Goal: Contribute content: Contribute content

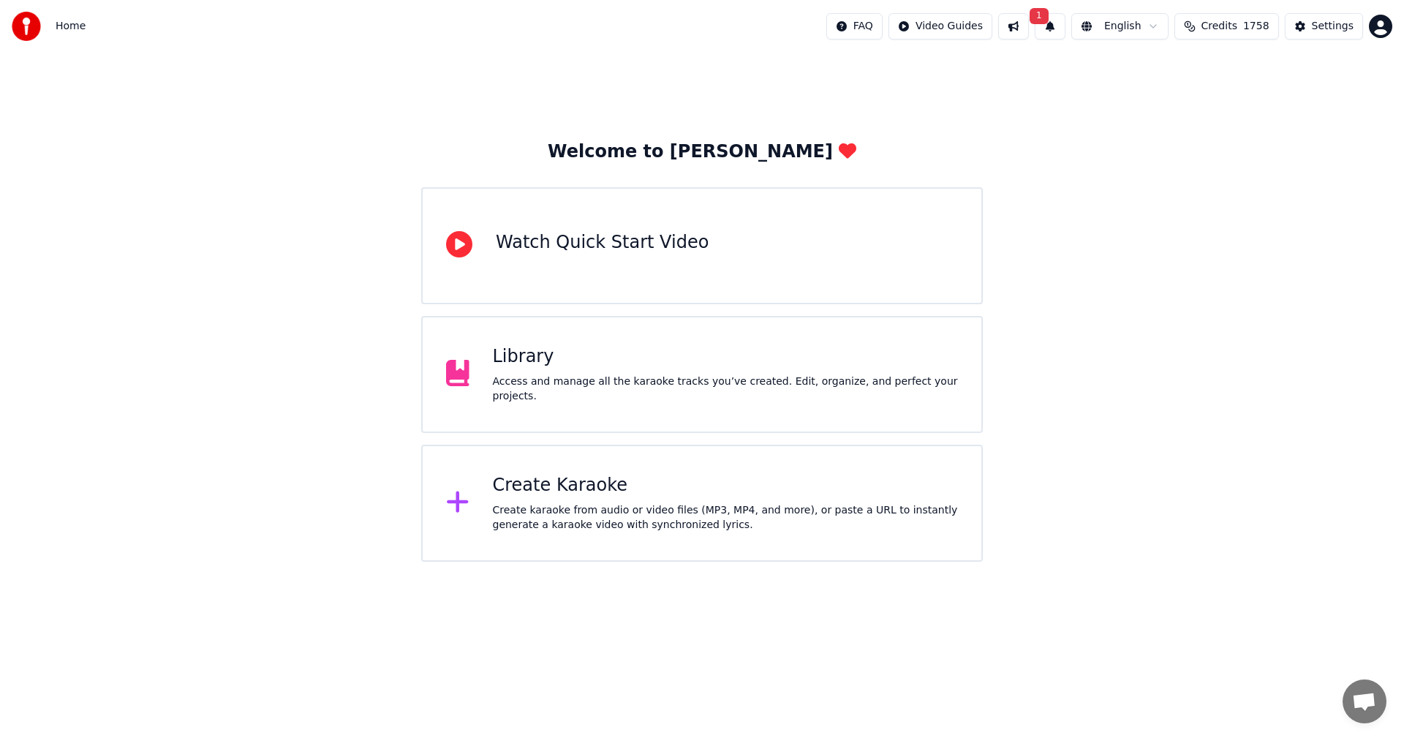
click at [545, 493] on div "Create Karaoke" at bounding box center [726, 485] width 466 height 23
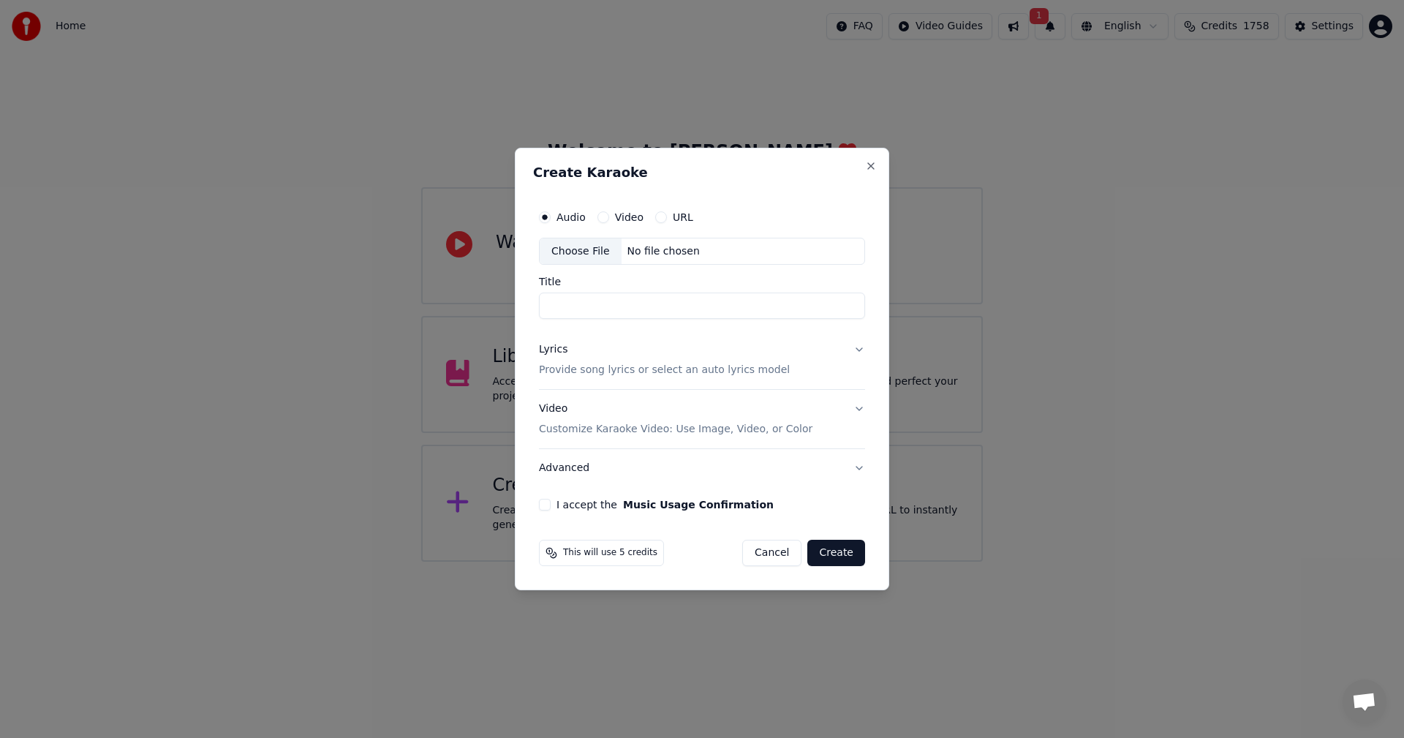
click at [591, 245] on div "Choose File" at bounding box center [581, 251] width 82 height 26
click at [874, 169] on button "Close" at bounding box center [871, 166] width 12 height 12
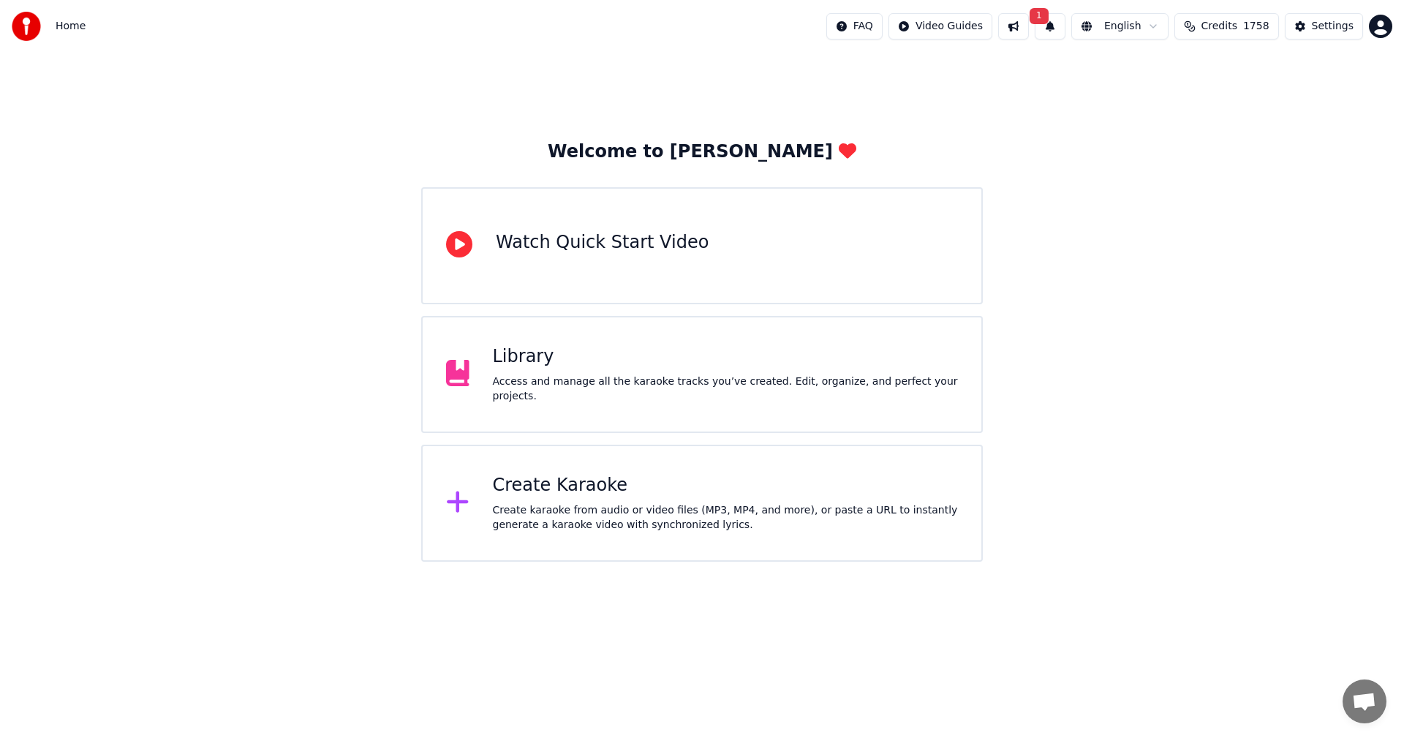
click at [1052, 25] on button "1" at bounding box center [1049, 26] width 31 height 26
click at [1142, 69] on button "Update" at bounding box center [1157, 72] width 62 height 26
click at [544, 465] on div "Create Karaoke Create karaoke from audio or video files (MP3, MP4, and more), o…" at bounding box center [701, 503] width 561 height 117
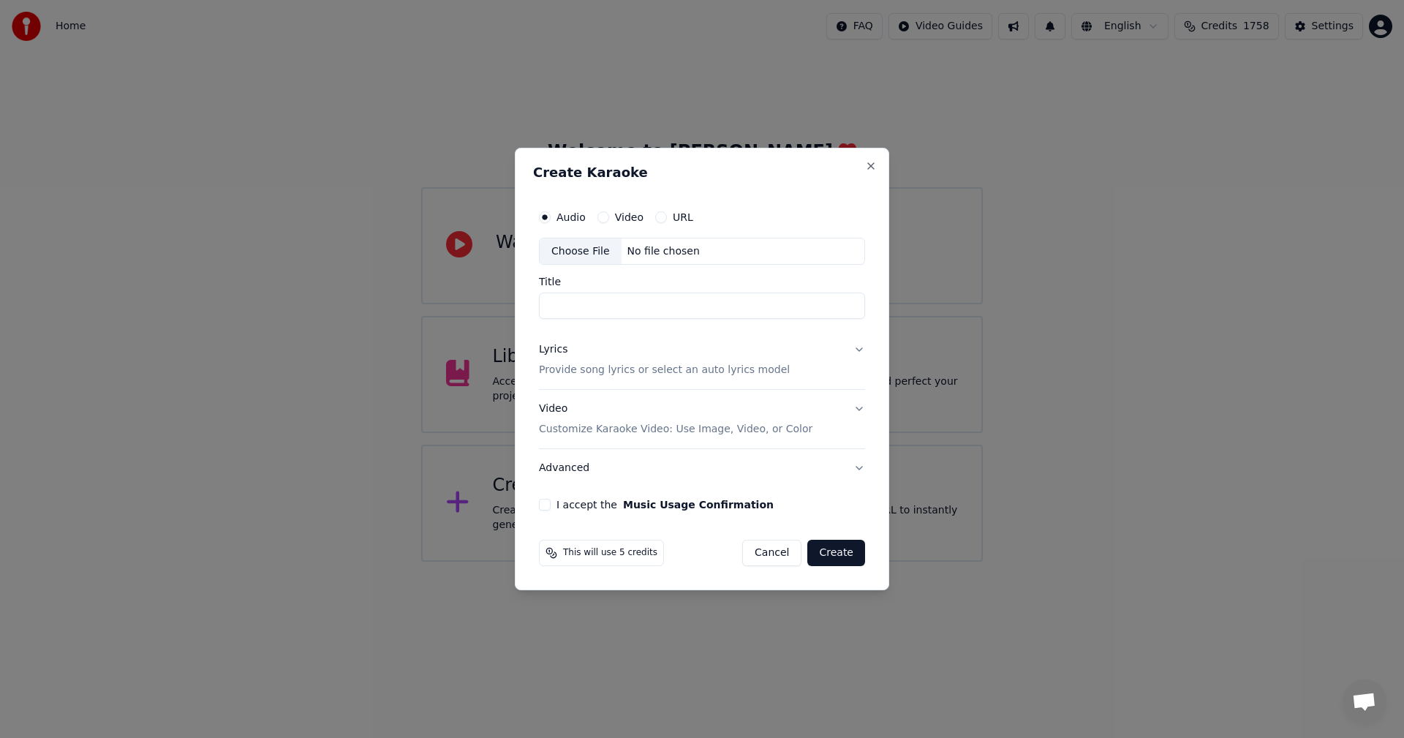
click at [591, 251] on div "Choose File" at bounding box center [581, 251] width 82 height 26
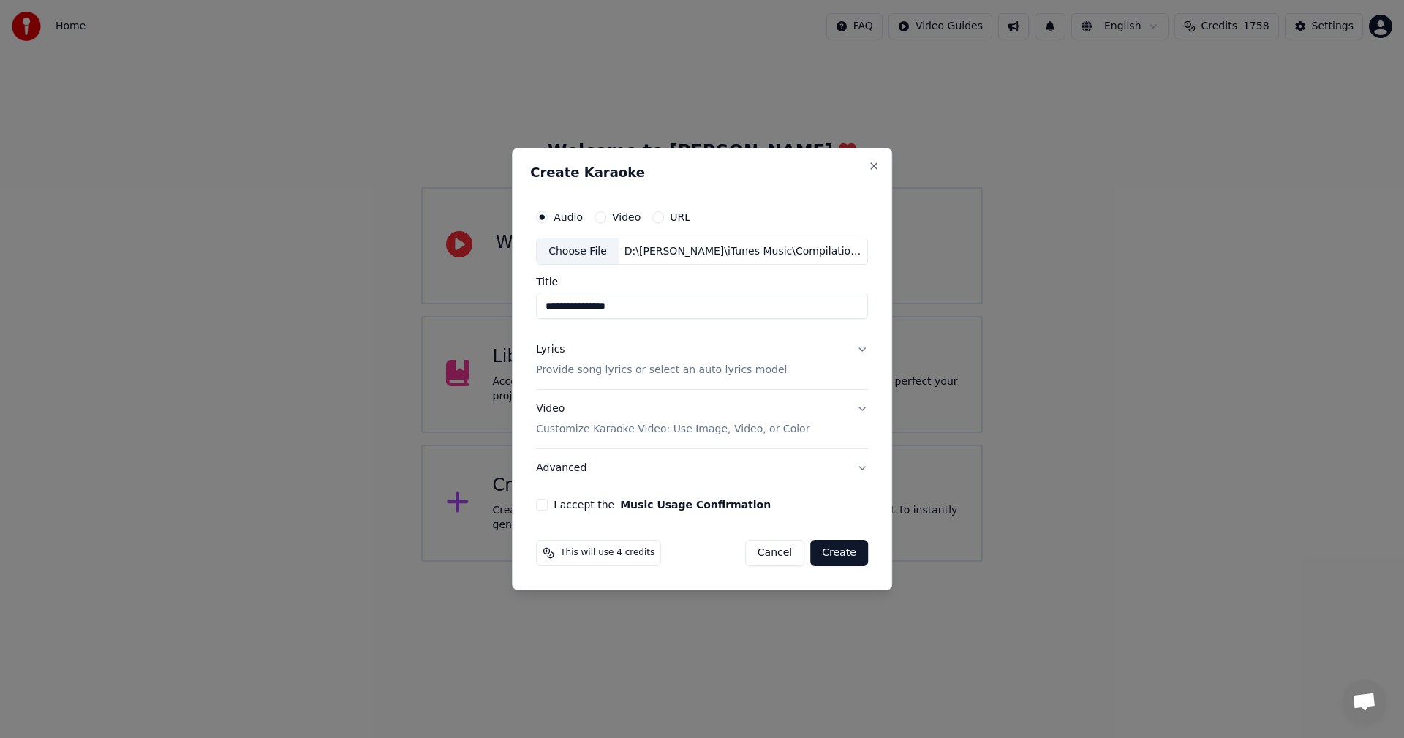
drag, startPoint x: 557, startPoint y: 306, endPoint x: 493, endPoint y: 304, distance: 64.4
click at [493, 304] on body "**********" at bounding box center [702, 280] width 1404 height 561
type input "**********"
click at [563, 433] on p "Customize Karaoke Video: Use Image, Video, or Color" at bounding box center [672, 429] width 273 height 15
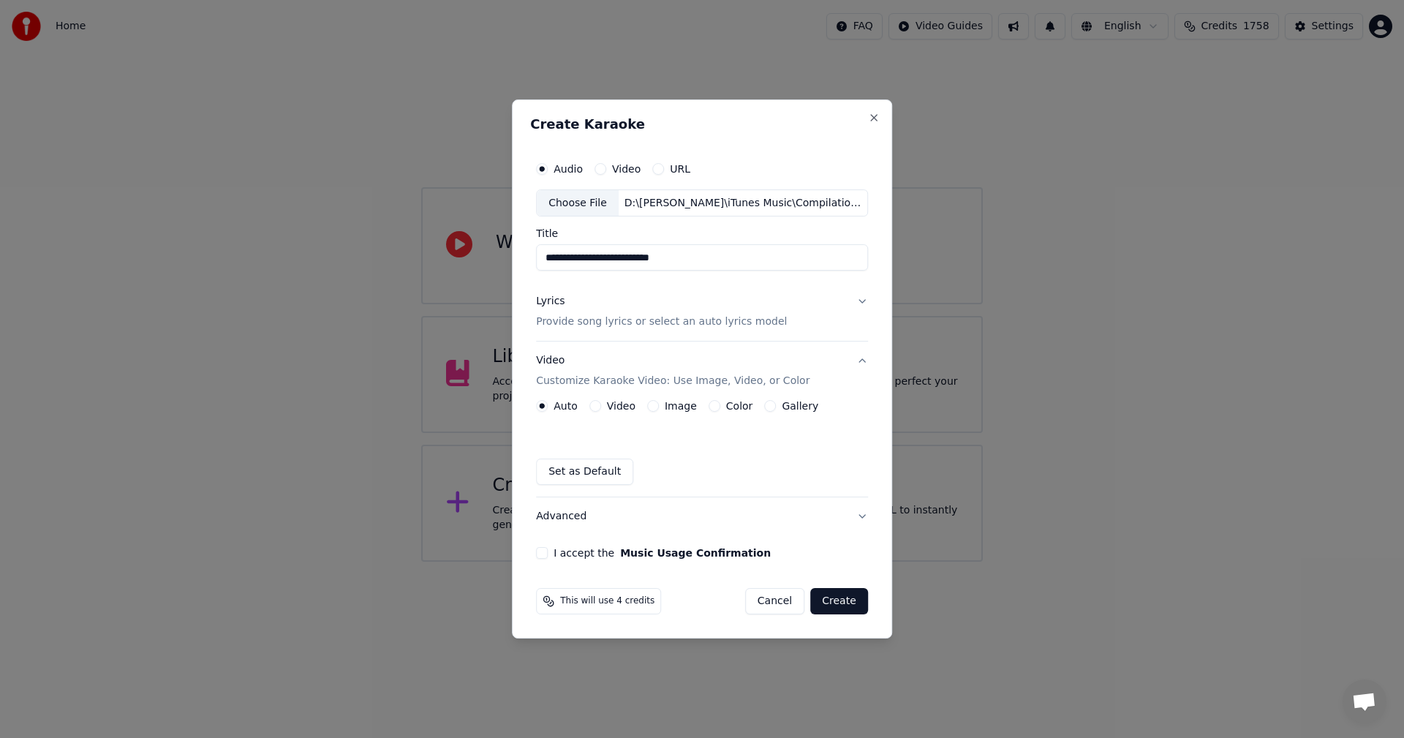
click at [698, 409] on div "Auto Video Image Color Gallery" at bounding box center [677, 406] width 282 height 12
click at [654, 406] on button "Image" at bounding box center [653, 406] width 12 height 12
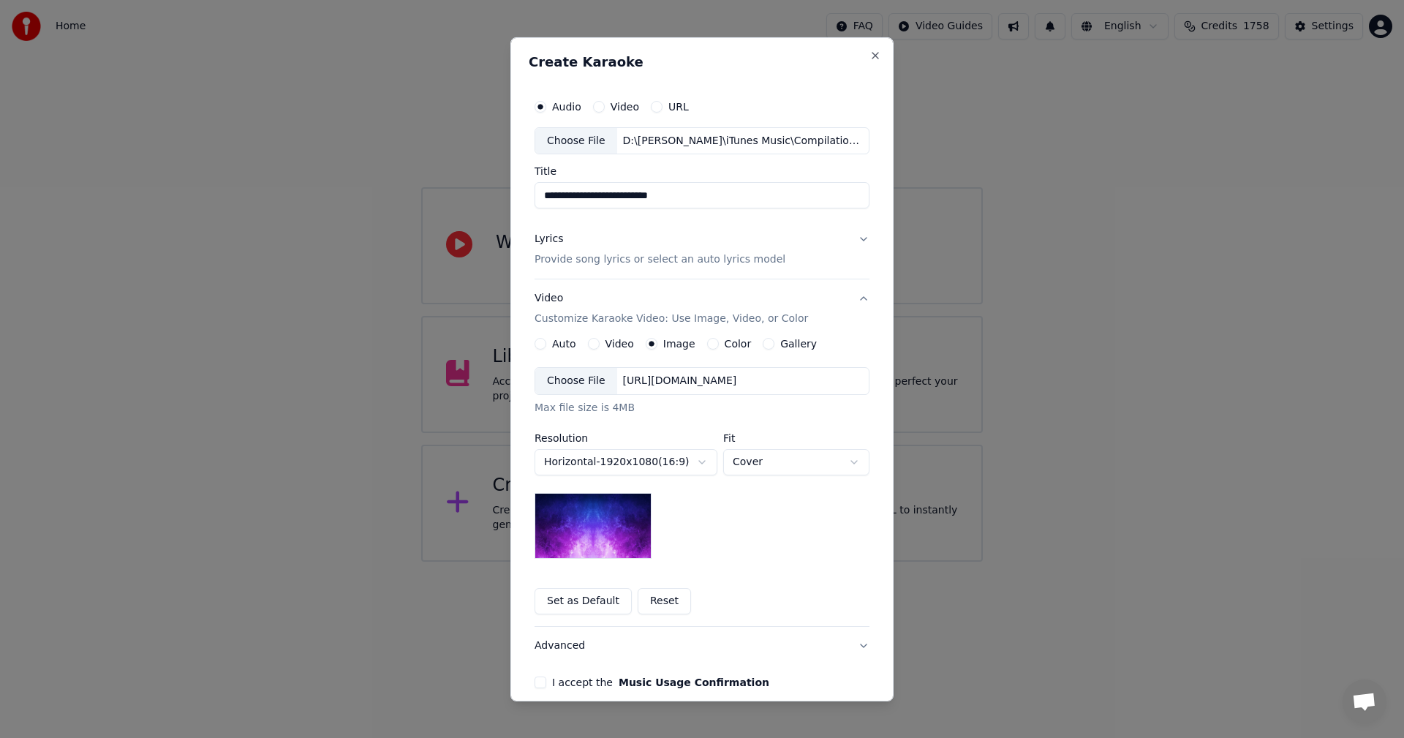
click at [566, 385] on div "Choose File" at bounding box center [576, 381] width 82 height 26
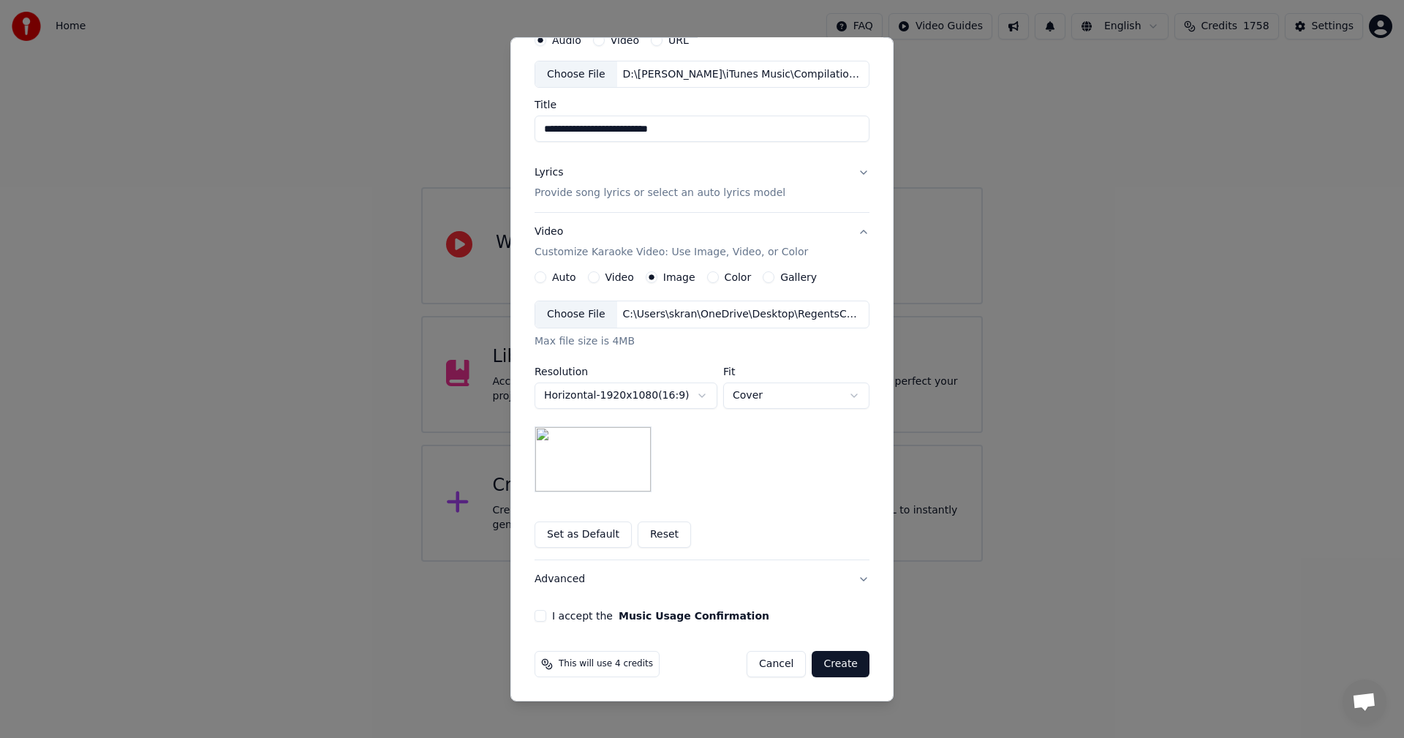
click at [772, 391] on body "**********" at bounding box center [702, 280] width 1404 height 561
select select "*******"
click at [534, 618] on button "I accept the Music Usage Confirmation" at bounding box center [540, 616] width 12 height 12
click at [825, 670] on button "Create" at bounding box center [841, 664] width 58 height 26
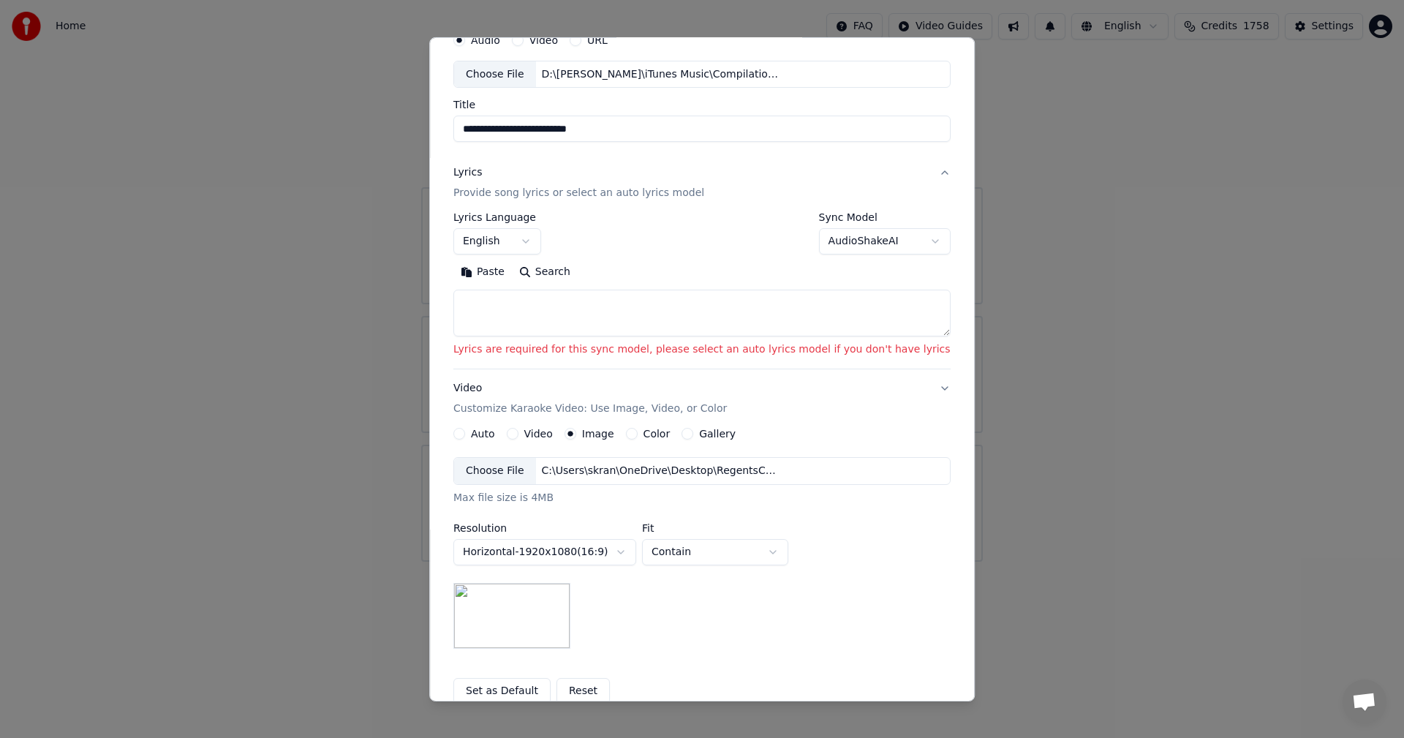
scroll to position [0, 0]
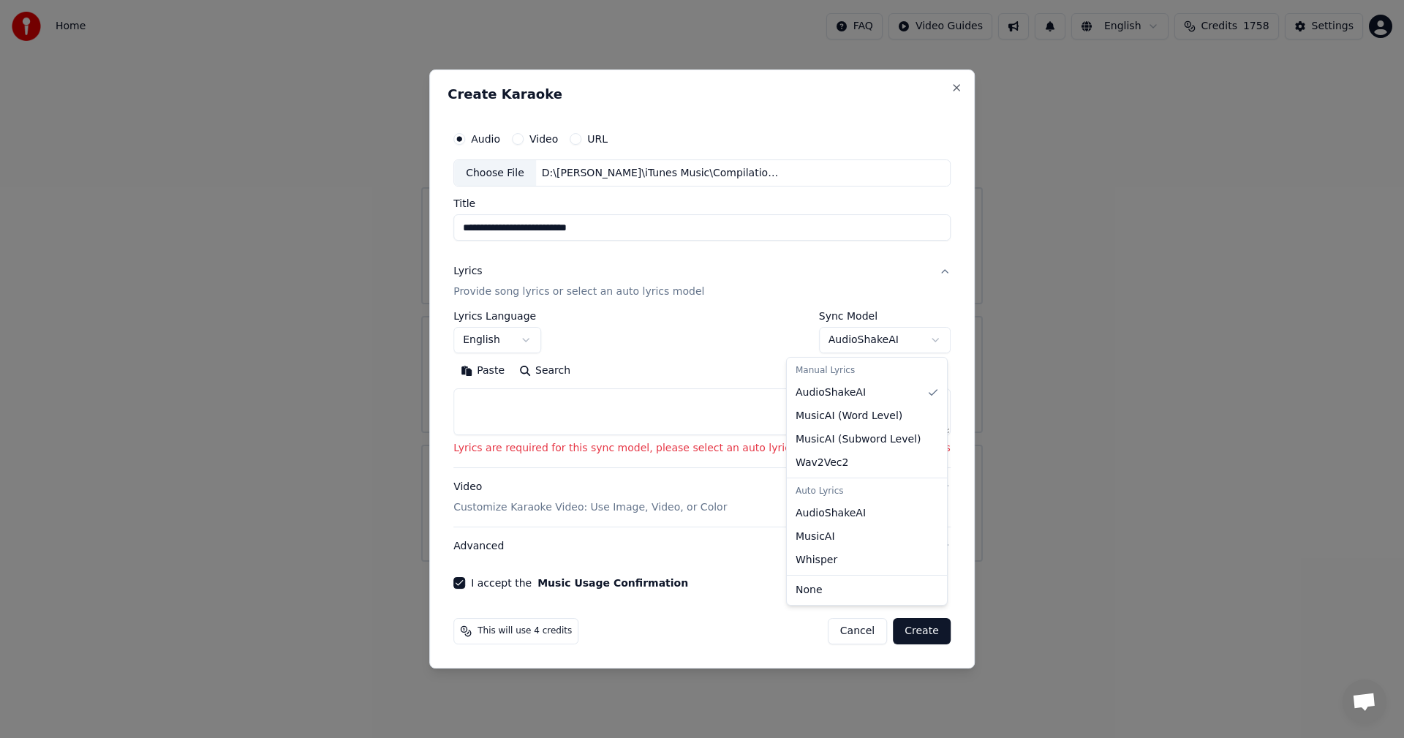
click at [801, 338] on body "**********" at bounding box center [702, 280] width 1404 height 561
select select "**********"
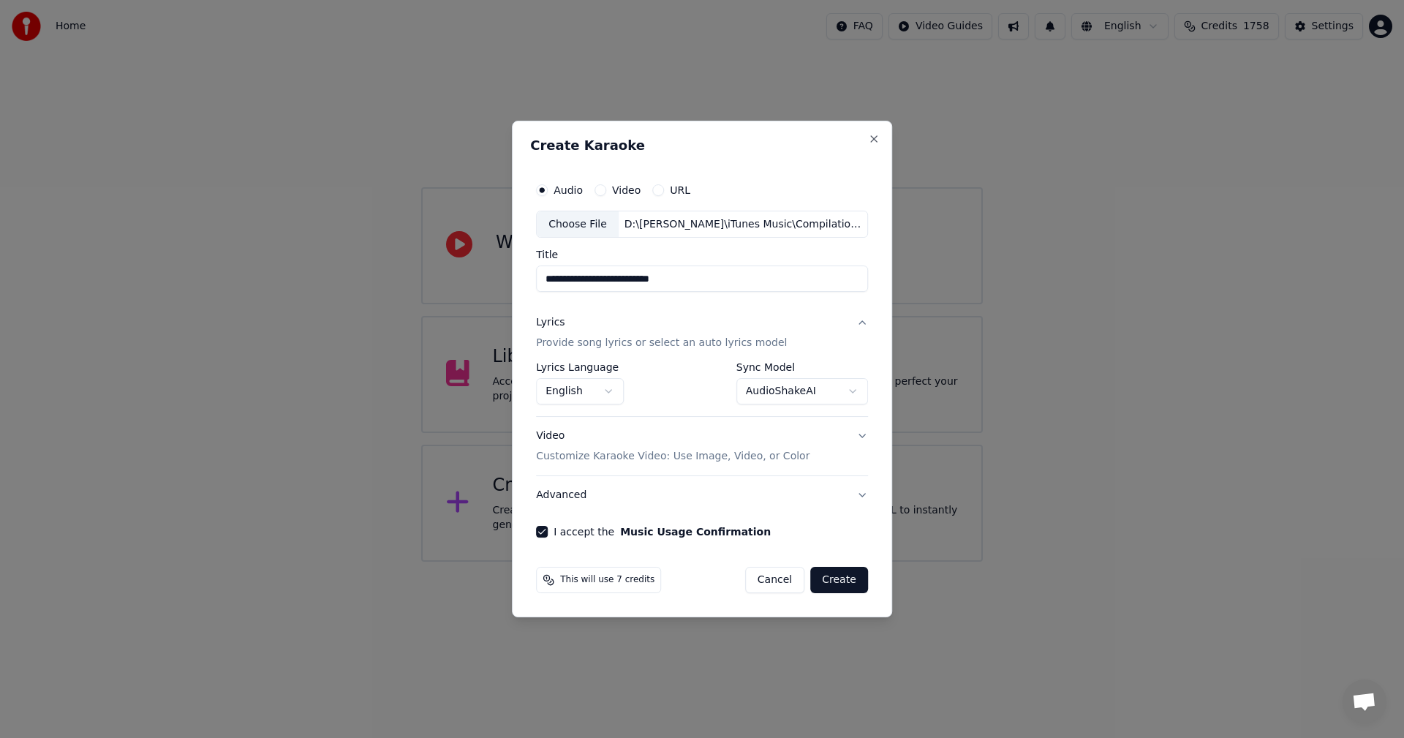
click at [835, 580] on button "Create" at bounding box center [839, 580] width 58 height 26
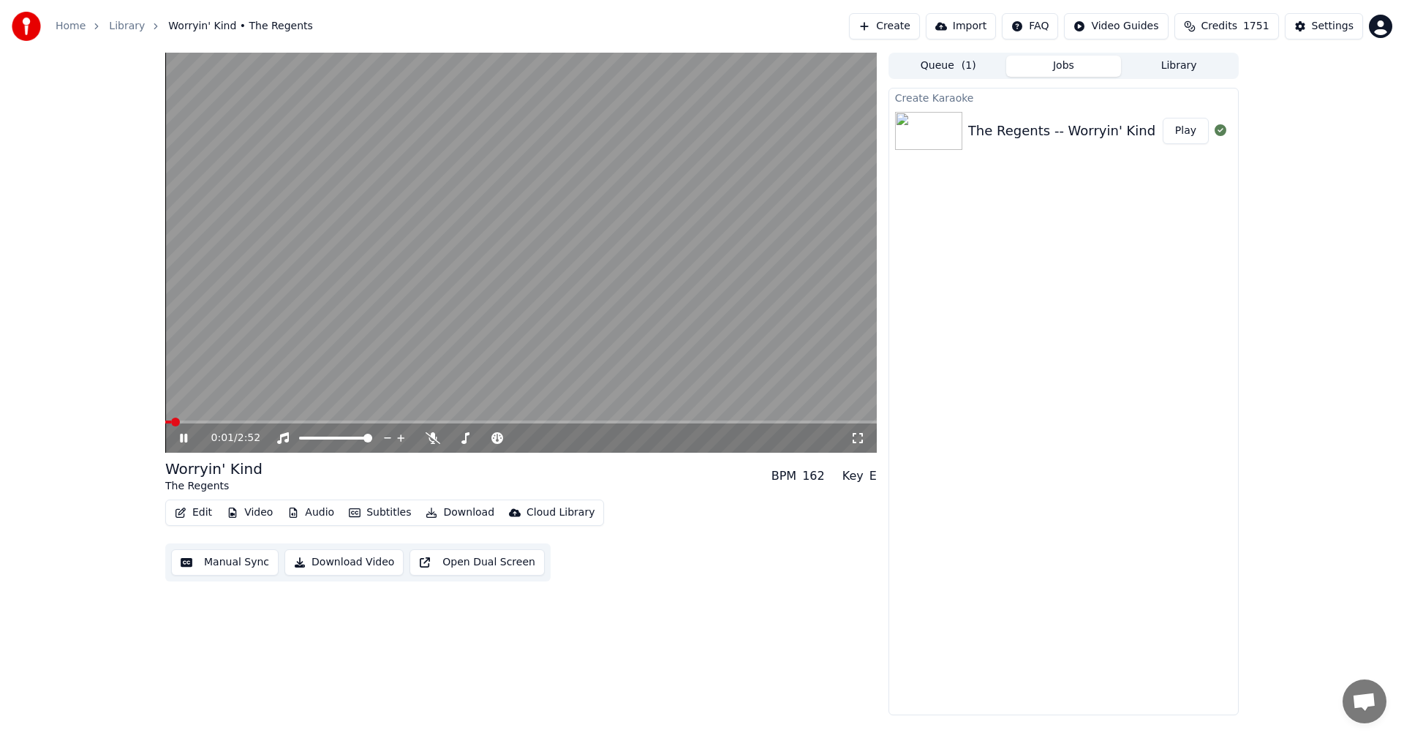
click at [419, 306] on video at bounding box center [520, 253] width 711 height 400
click at [194, 519] on button "Edit" at bounding box center [193, 512] width 49 height 20
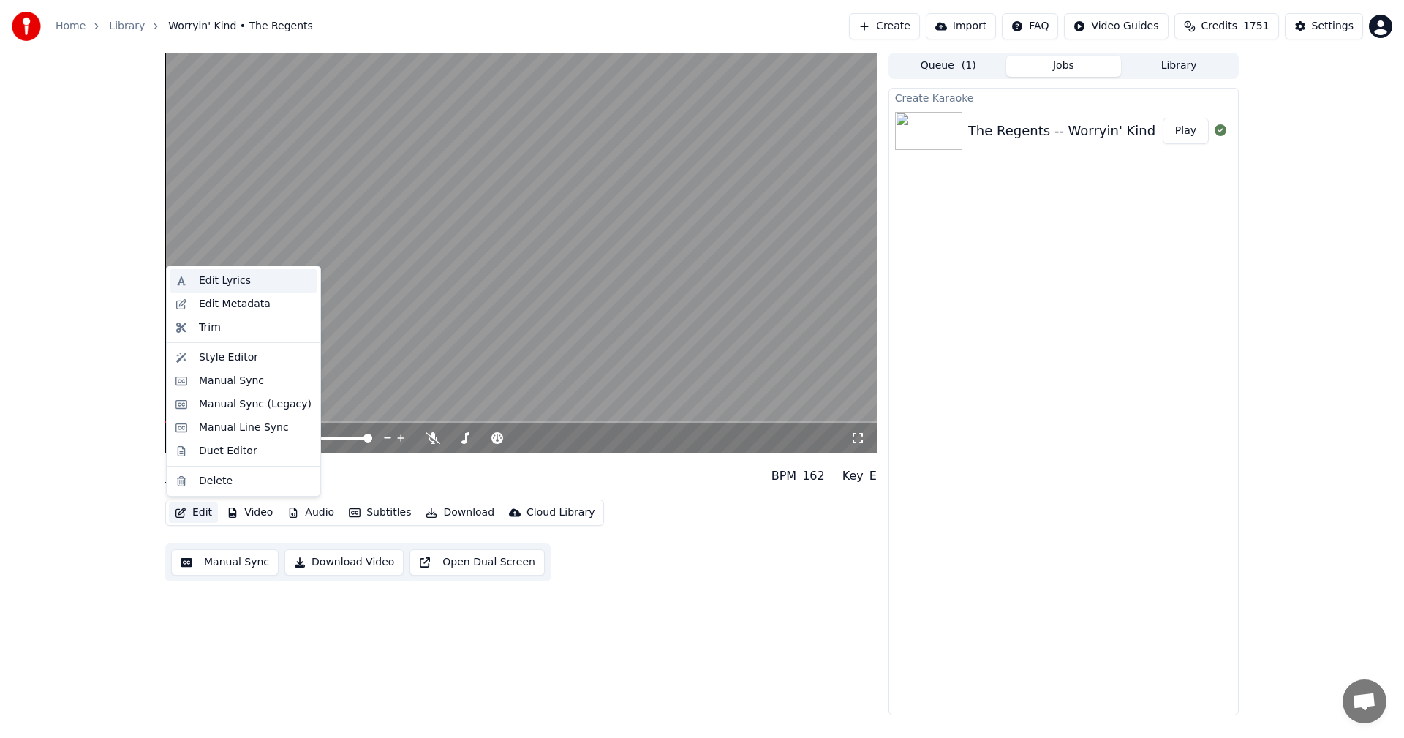
click at [228, 281] on div "Edit Lyrics" at bounding box center [225, 280] width 52 height 15
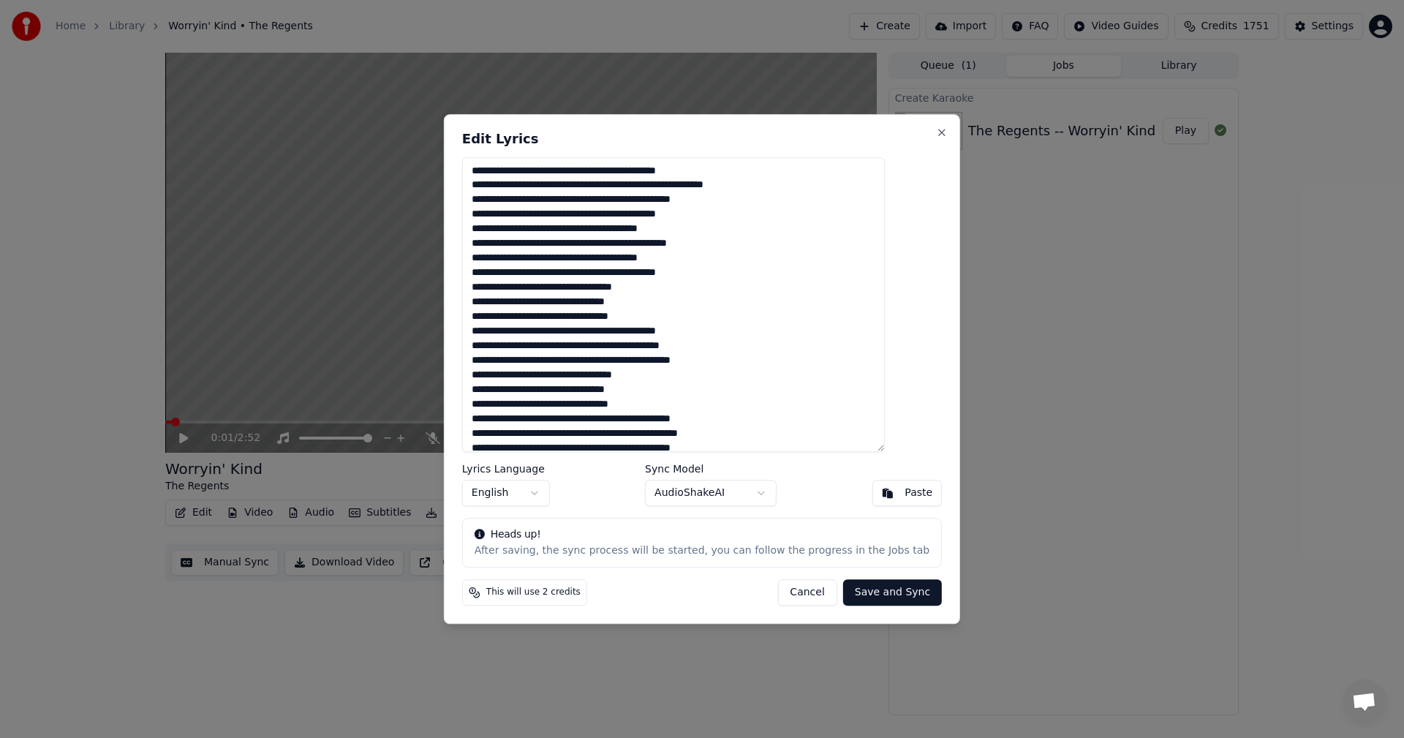
click at [644, 212] on textarea at bounding box center [673, 304] width 423 height 295
click at [695, 213] on textarea at bounding box center [673, 304] width 423 height 295
click at [608, 248] on textarea at bounding box center [673, 304] width 423 height 295
click at [663, 242] on textarea at bounding box center [673, 304] width 423 height 295
drag, startPoint x: 681, startPoint y: 245, endPoint x: 751, endPoint y: 237, distance: 69.9
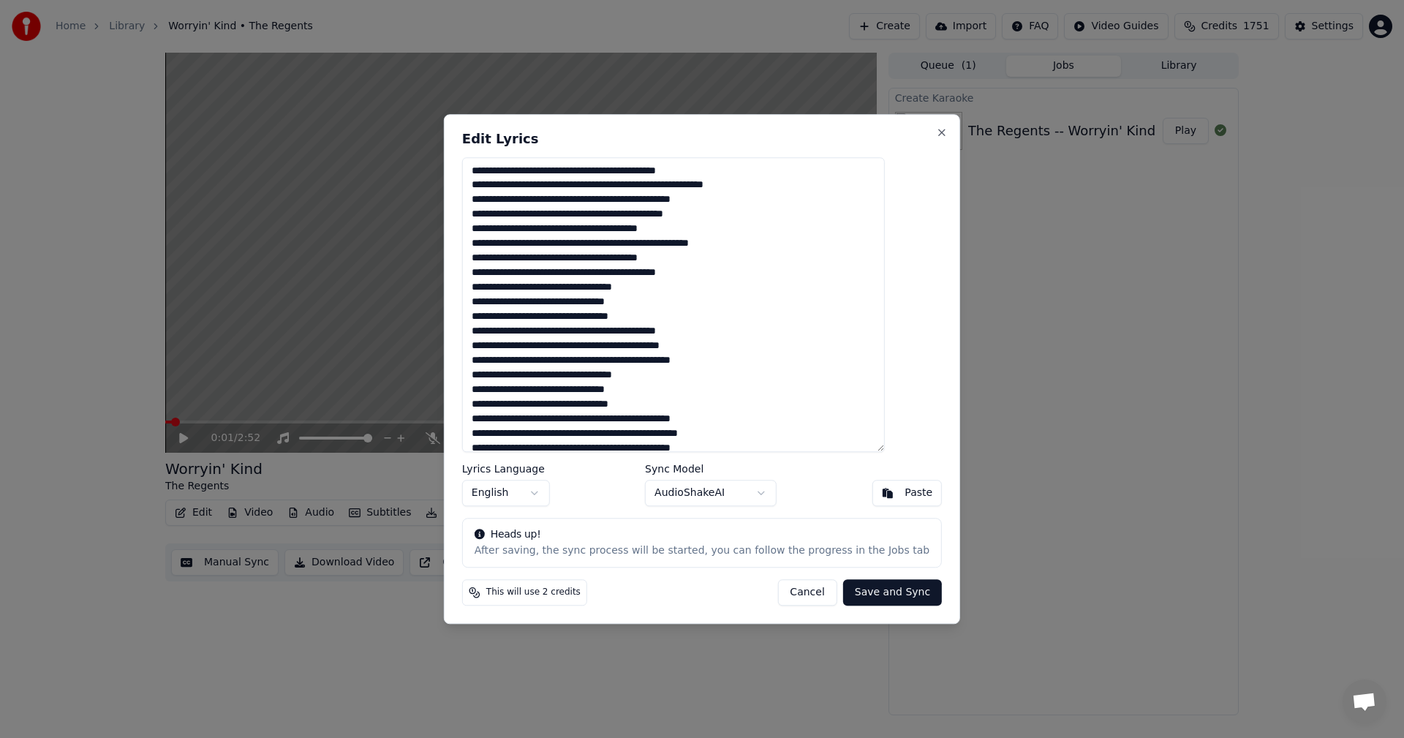
click at [751, 237] on textarea at bounding box center [673, 304] width 423 height 295
drag, startPoint x: 506, startPoint y: 271, endPoint x: 523, endPoint y: 271, distance: 17.5
click at [523, 271] on textarea at bounding box center [673, 304] width 423 height 295
click at [551, 276] on textarea at bounding box center [673, 304] width 423 height 295
click at [653, 276] on textarea at bounding box center [673, 304] width 423 height 295
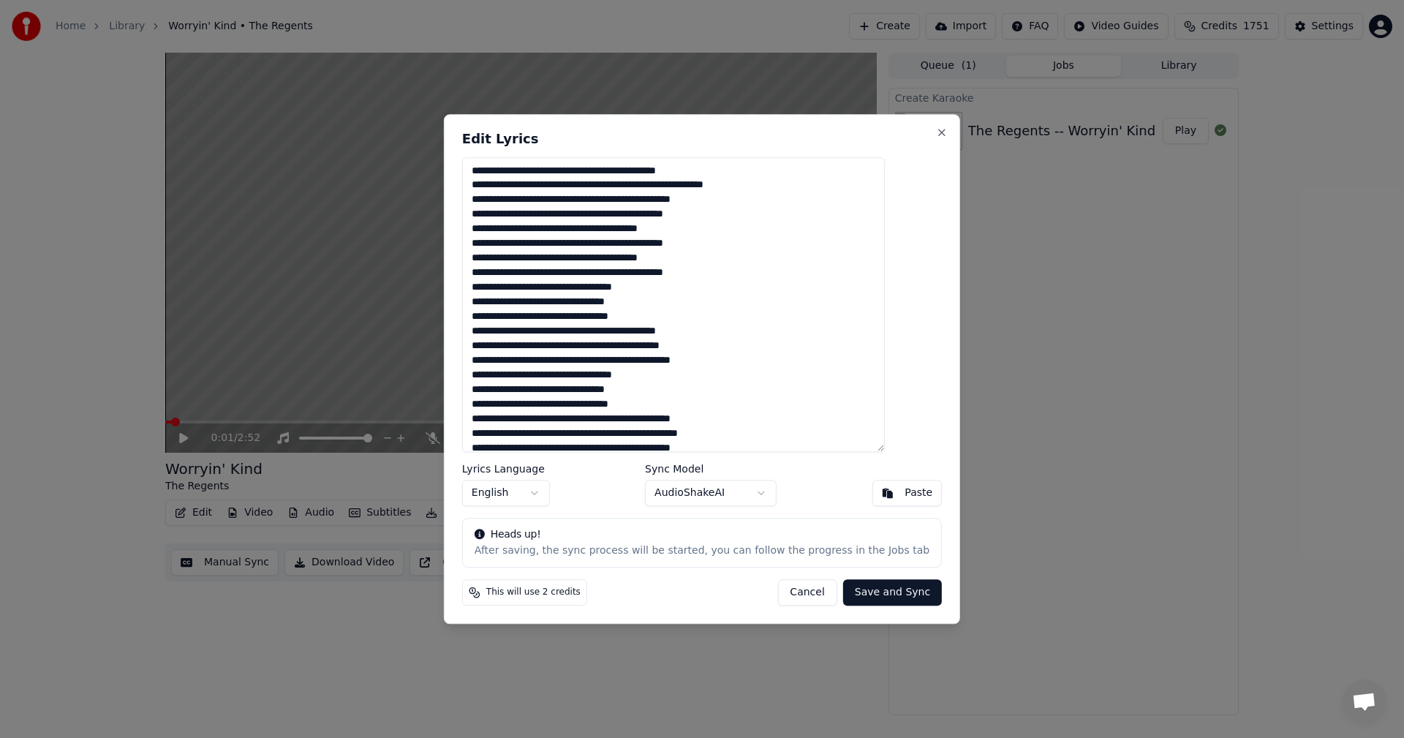
drag, startPoint x: 708, startPoint y: 277, endPoint x: 798, endPoint y: 300, distance: 93.4
click at [717, 284] on textarea at bounding box center [673, 304] width 423 height 295
click at [705, 277] on textarea at bounding box center [673, 304] width 423 height 295
click at [665, 363] on textarea at bounding box center [673, 304] width 423 height 295
click at [717, 364] on textarea at bounding box center [673, 304] width 423 height 295
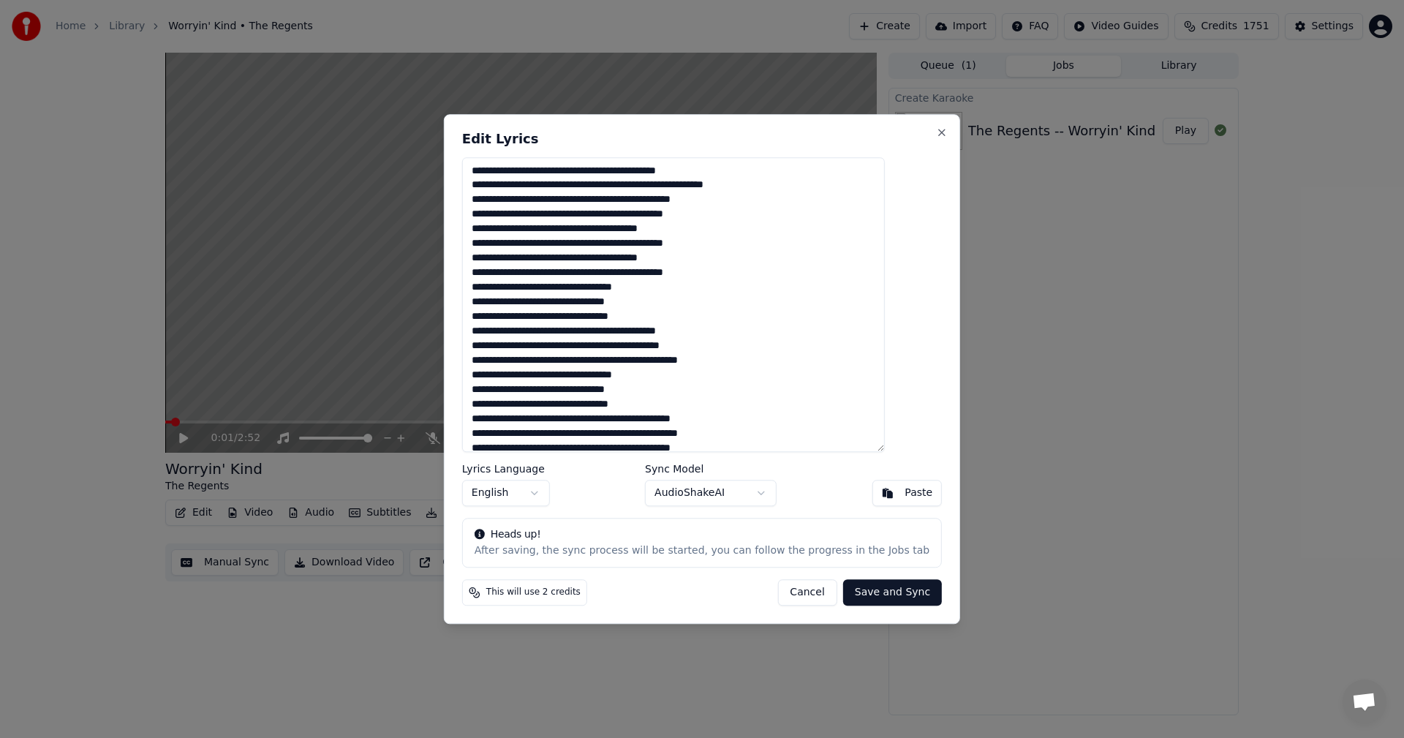
click at [742, 360] on textarea at bounding box center [673, 304] width 423 height 295
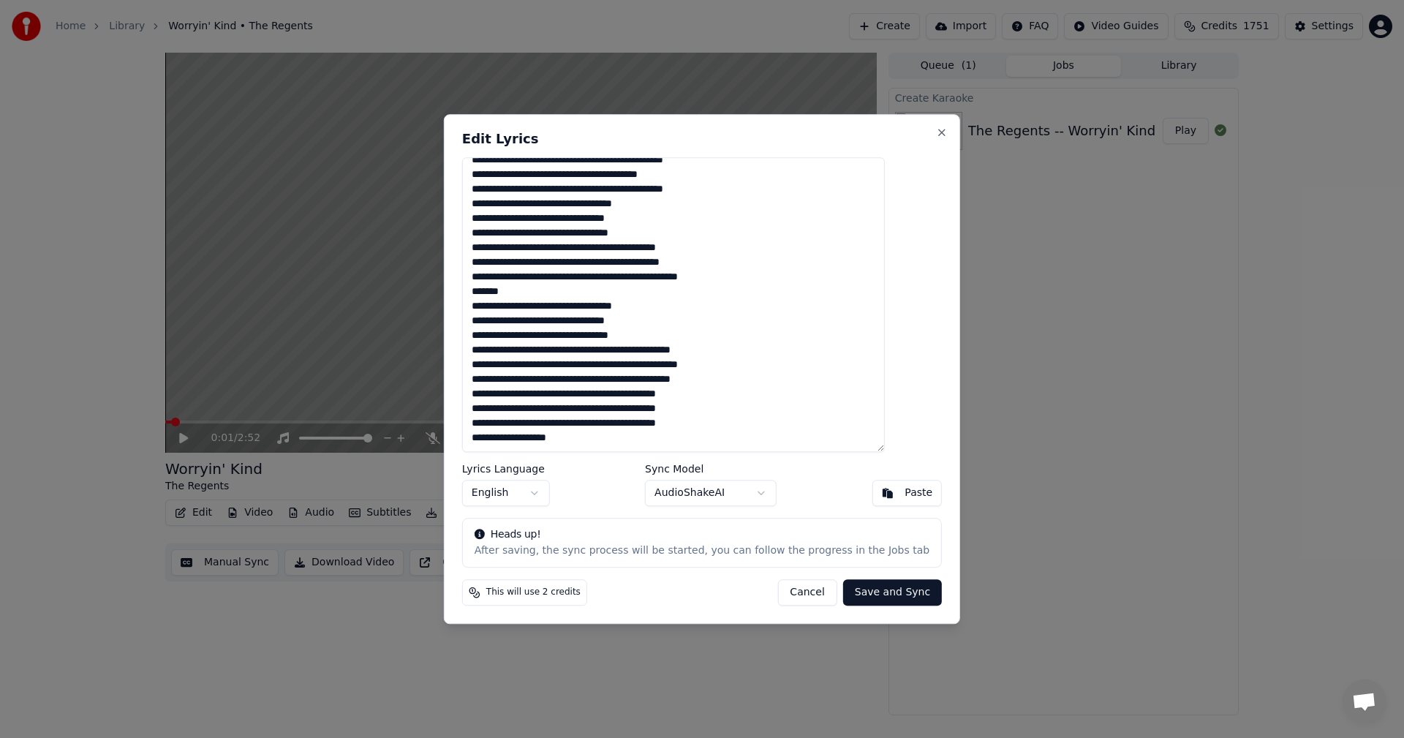
click at [665, 381] on textarea at bounding box center [673, 304] width 423 height 295
click at [714, 380] on textarea at bounding box center [673, 304] width 423 height 295
click at [650, 398] on textarea at bounding box center [673, 304] width 423 height 295
click at [695, 394] on textarea at bounding box center [673, 304] width 423 height 295
click at [648, 410] on textarea at bounding box center [673, 304] width 423 height 295
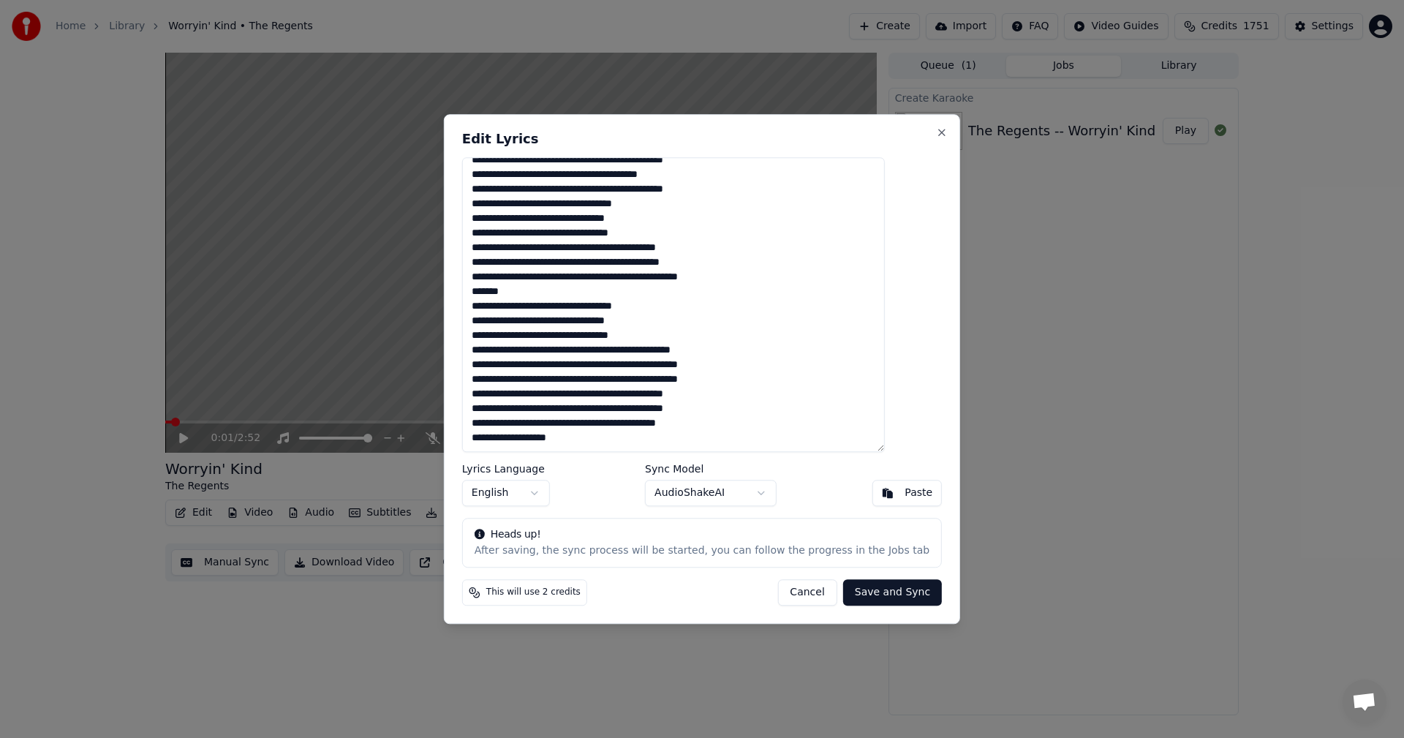
click at [695, 410] on textarea at bounding box center [673, 304] width 423 height 295
click at [645, 424] on textarea at bounding box center [673, 304] width 423 height 295
click at [697, 425] on textarea at bounding box center [673, 304] width 423 height 295
drag, startPoint x: 628, startPoint y: 440, endPoint x: 580, endPoint y: 439, distance: 48.3
click at [580, 439] on textarea at bounding box center [673, 304] width 423 height 295
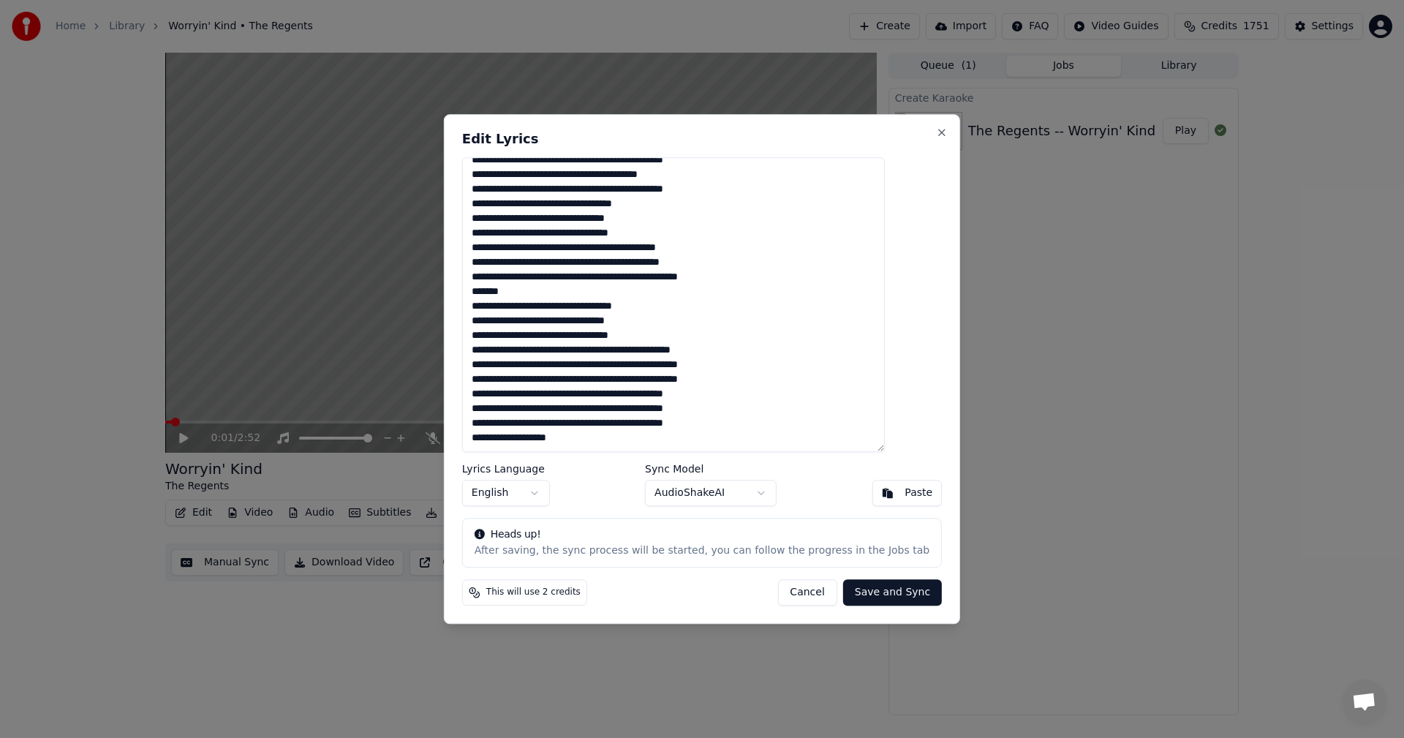
drag, startPoint x: 592, startPoint y: 442, endPoint x: 481, endPoint y: 436, distance: 111.3
click at [481, 436] on div "Edit Lyrics Lyrics Language English Sync Model AudioShakeAI Paste Heads up! Aft…" at bounding box center [702, 369] width 516 height 510
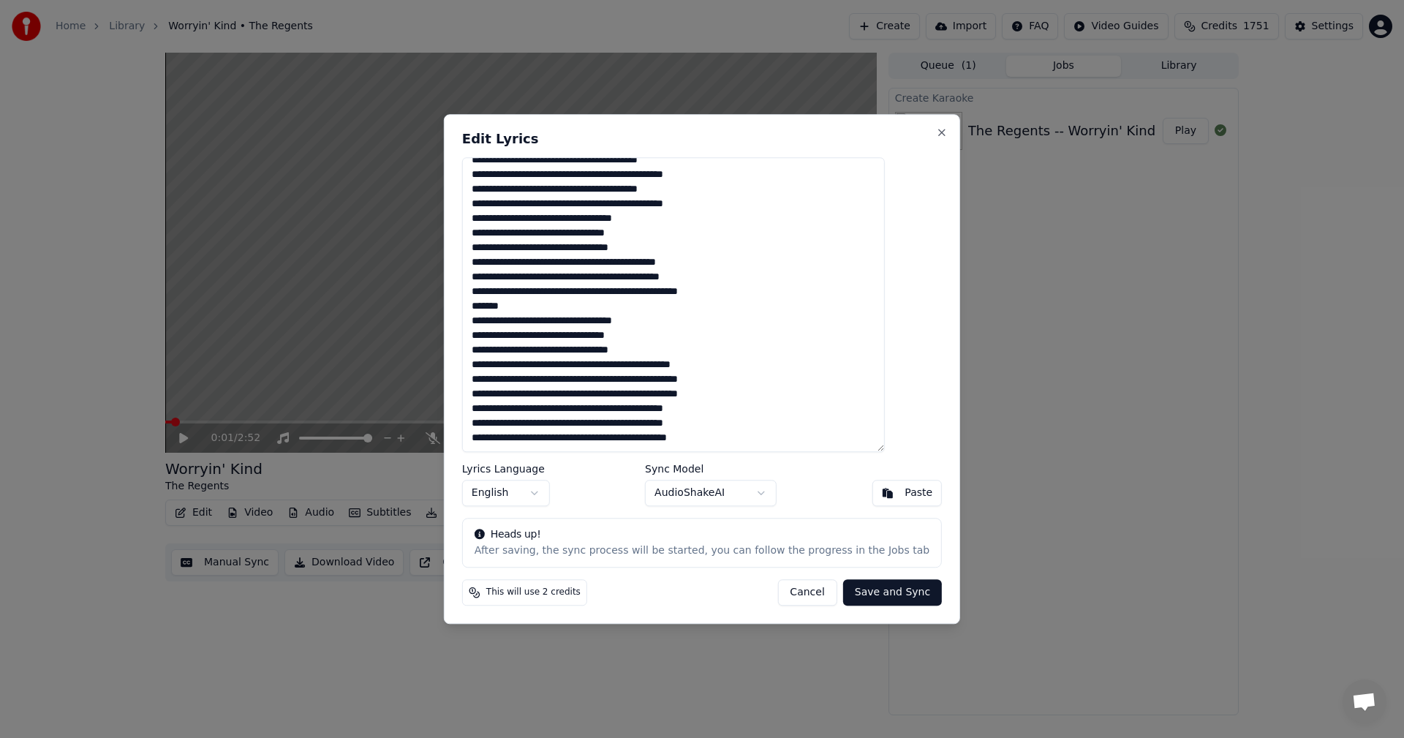
click at [765, 425] on textarea at bounding box center [673, 304] width 423 height 295
type textarea "**********"
click at [848, 586] on button "Save and Sync" at bounding box center [892, 592] width 99 height 26
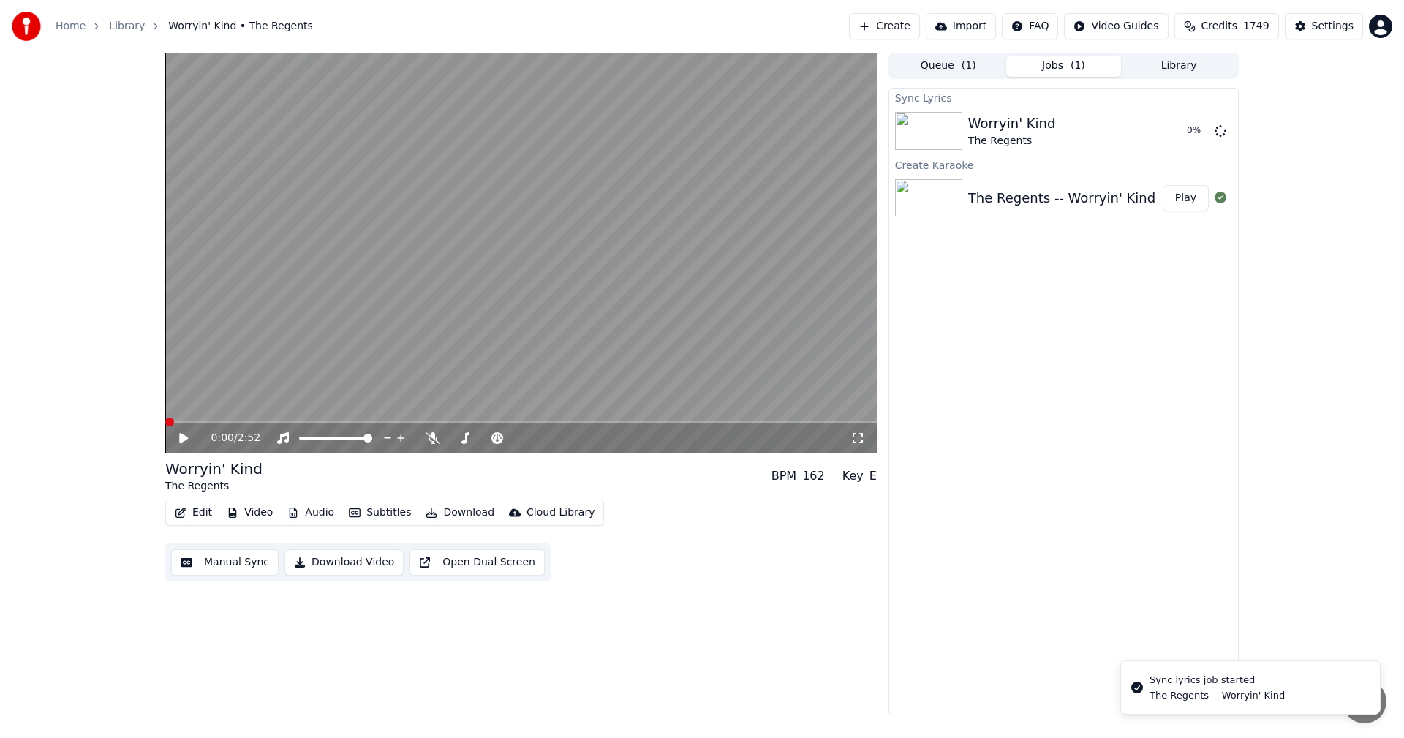
click at [165, 423] on span at bounding box center [169, 421] width 9 height 9
click at [185, 435] on icon at bounding box center [183, 438] width 7 height 9
click at [165, 422] on span at bounding box center [169, 421] width 9 height 9
click at [853, 437] on icon at bounding box center [857, 438] width 15 height 12
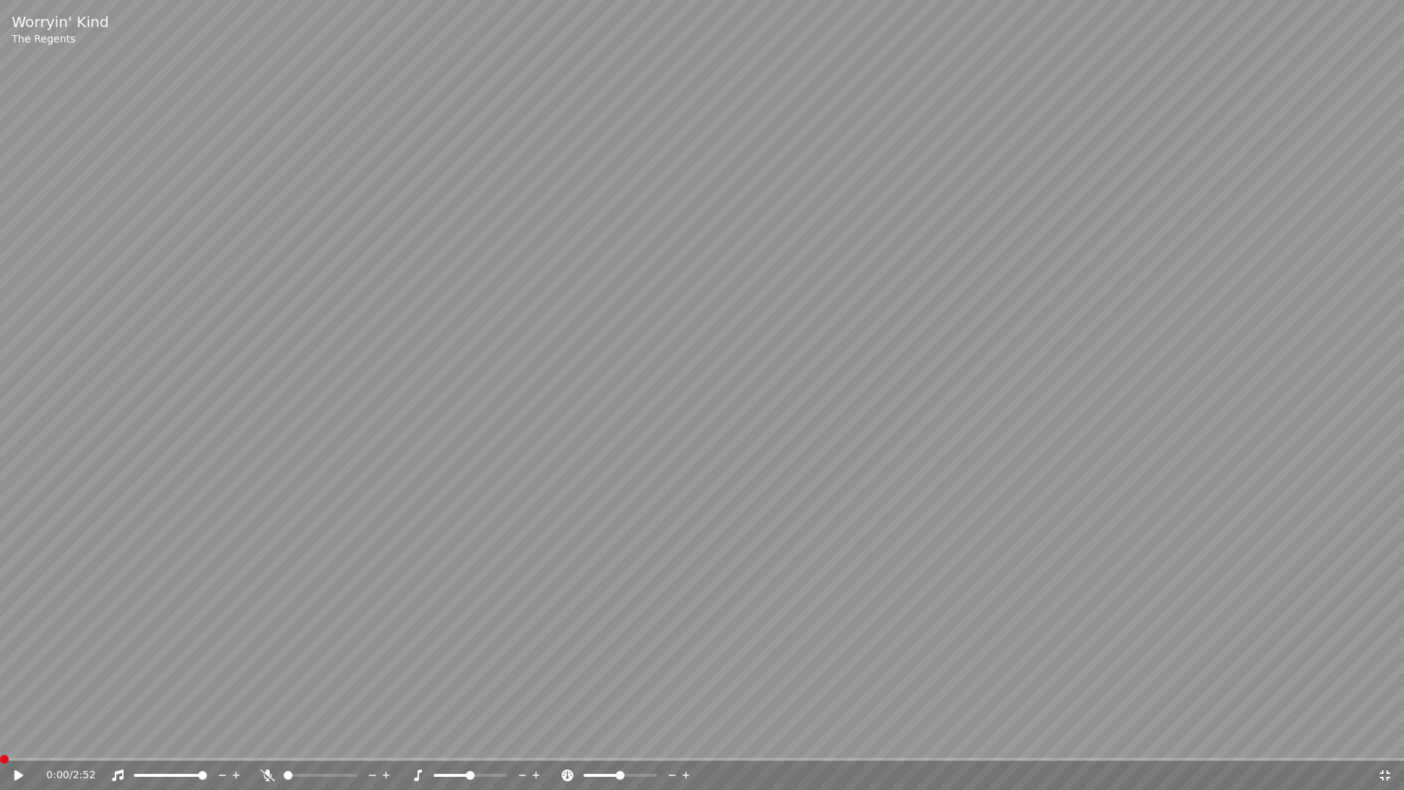
click at [23, 737] on icon at bounding box center [29, 775] width 34 height 12
click at [798, 394] on video at bounding box center [702, 395] width 1404 height 790
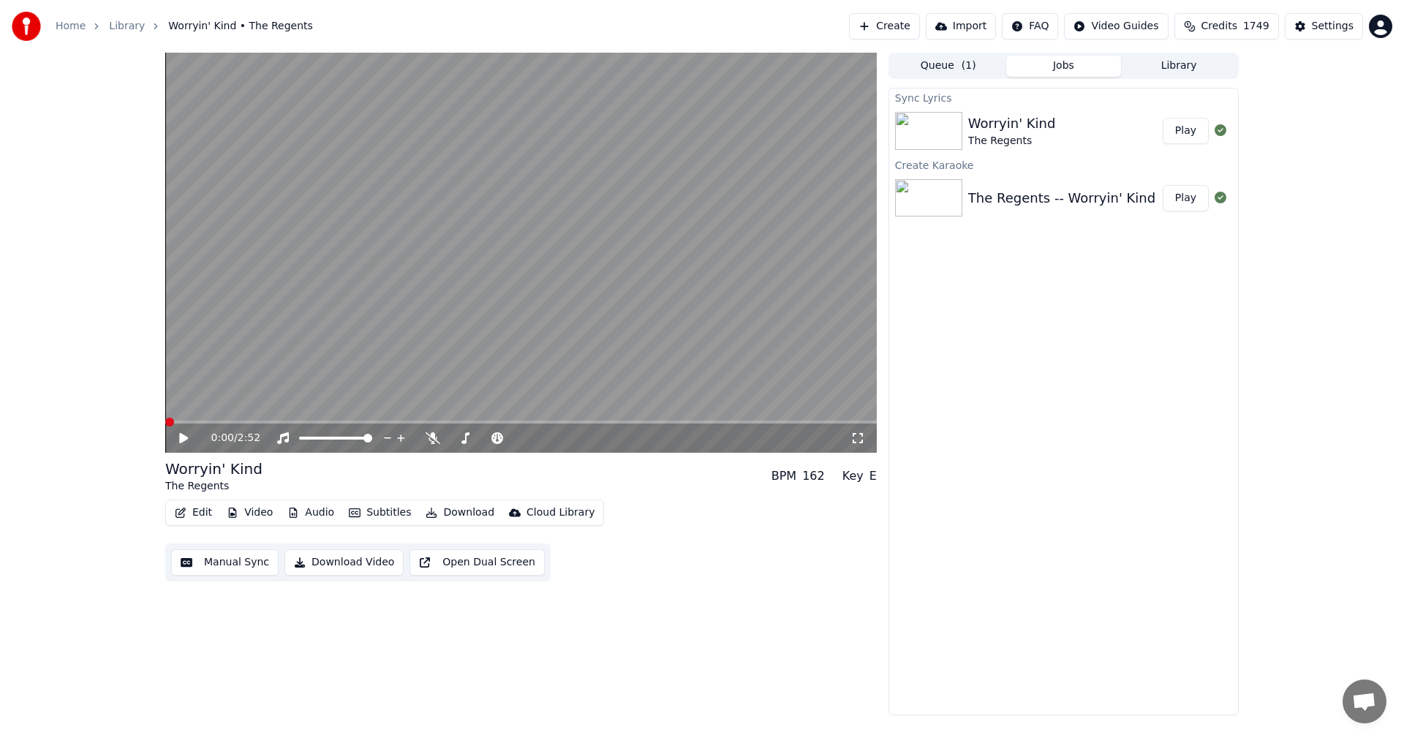
click at [165, 426] on span at bounding box center [169, 421] width 9 height 9
click at [197, 515] on button "Edit" at bounding box center [193, 512] width 49 height 20
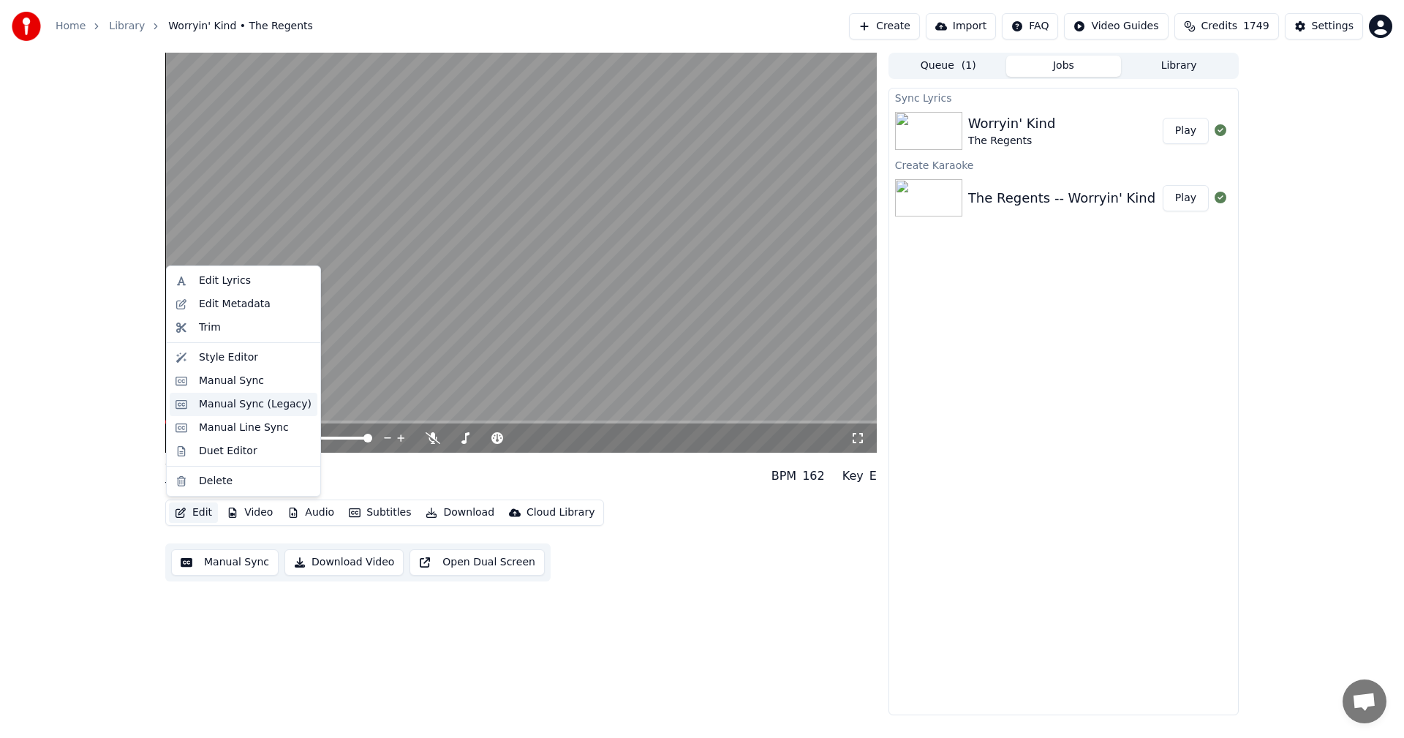
click at [214, 410] on div "Manual Sync (Legacy)" at bounding box center [255, 404] width 113 height 15
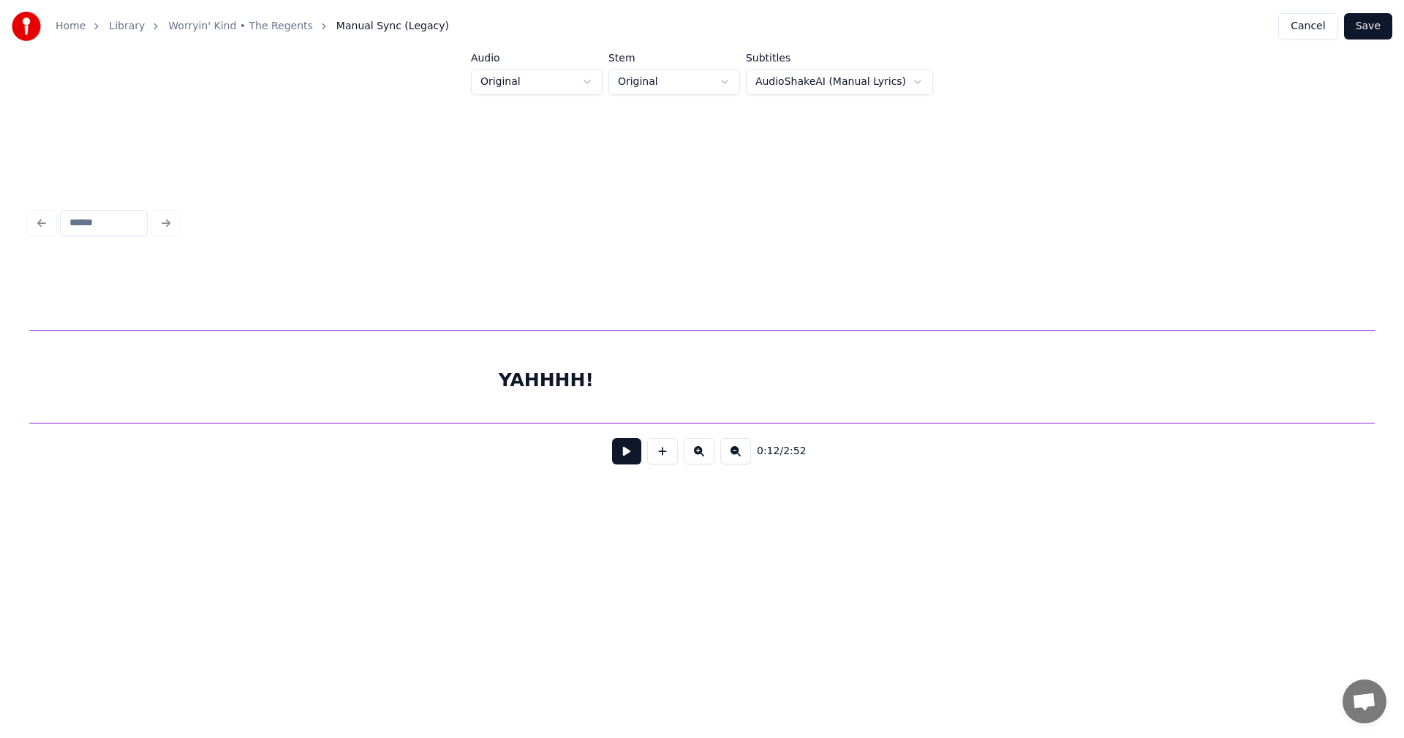
scroll to position [0, 15717]
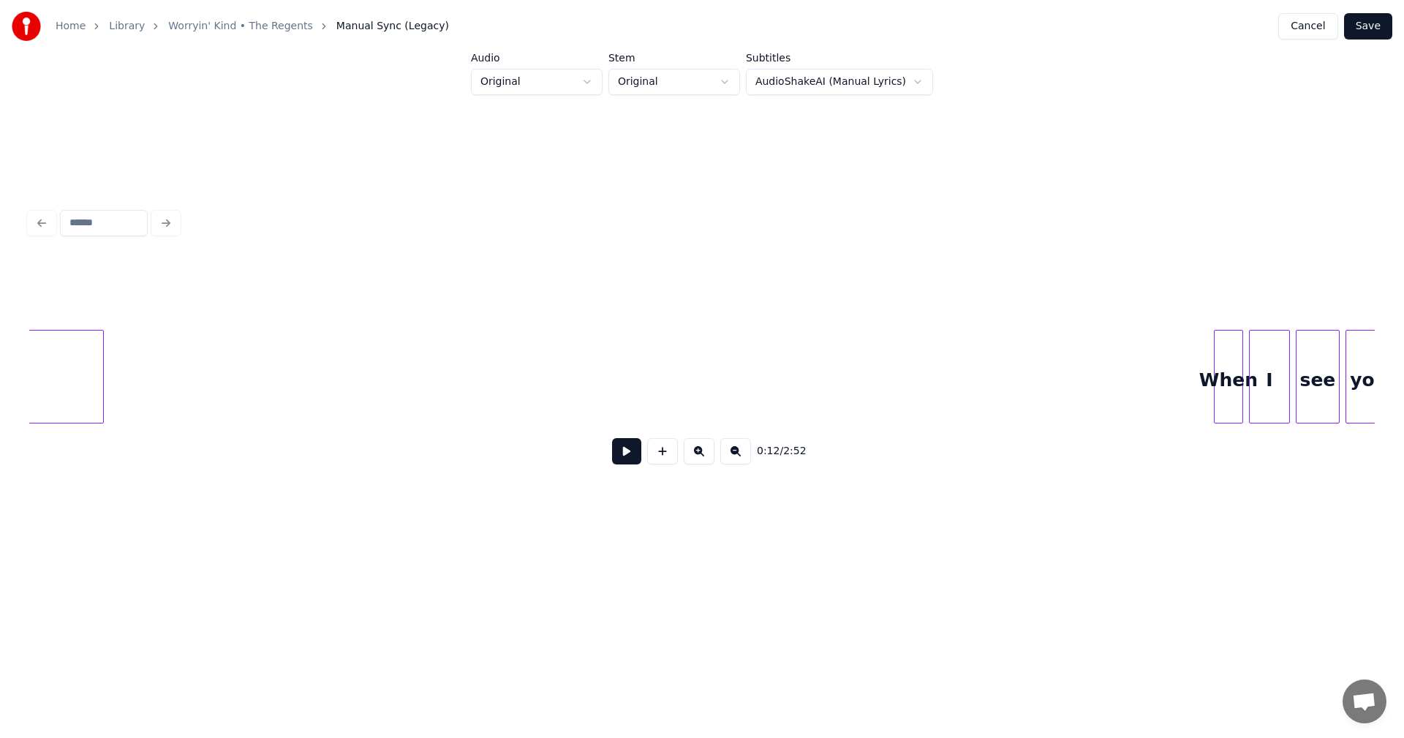
click at [99, 391] on div at bounding box center [101, 376] width 4 height 92
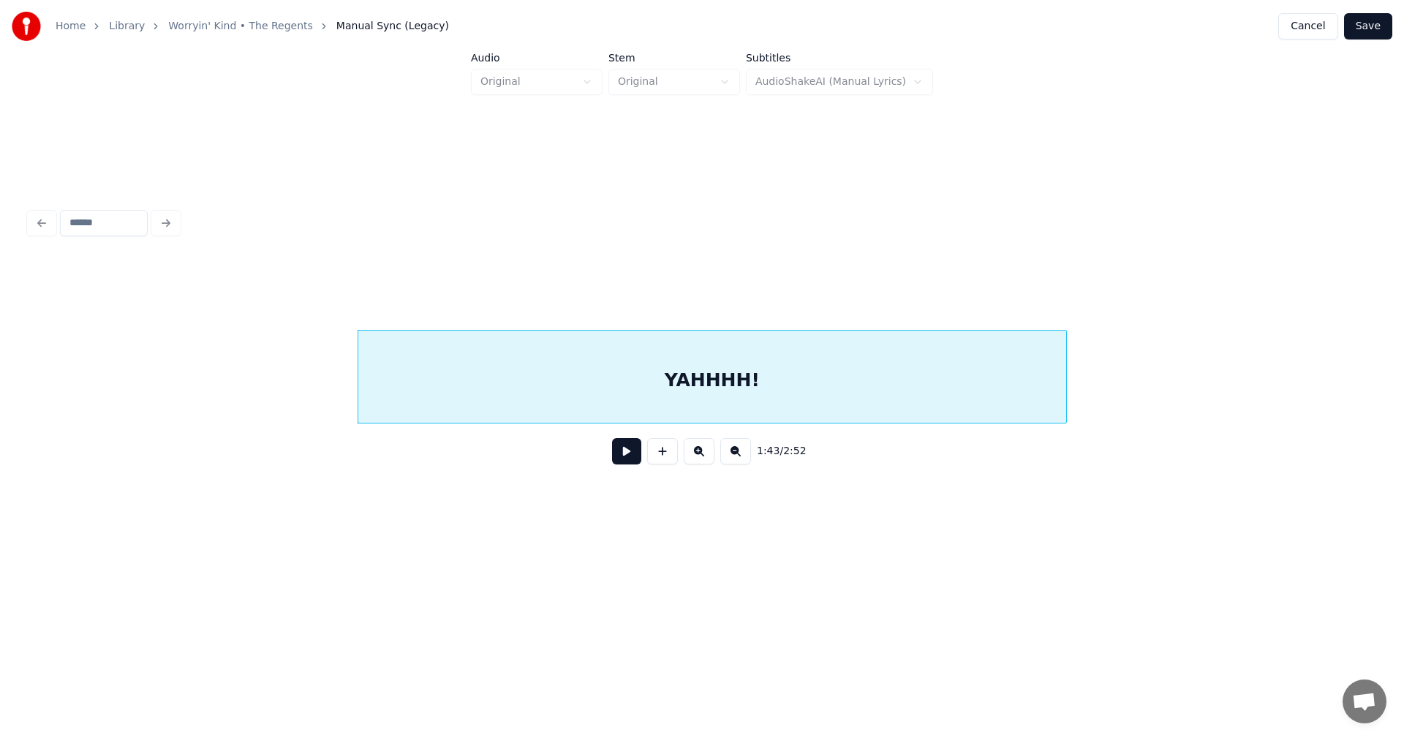
scroll to position [0, 14726]
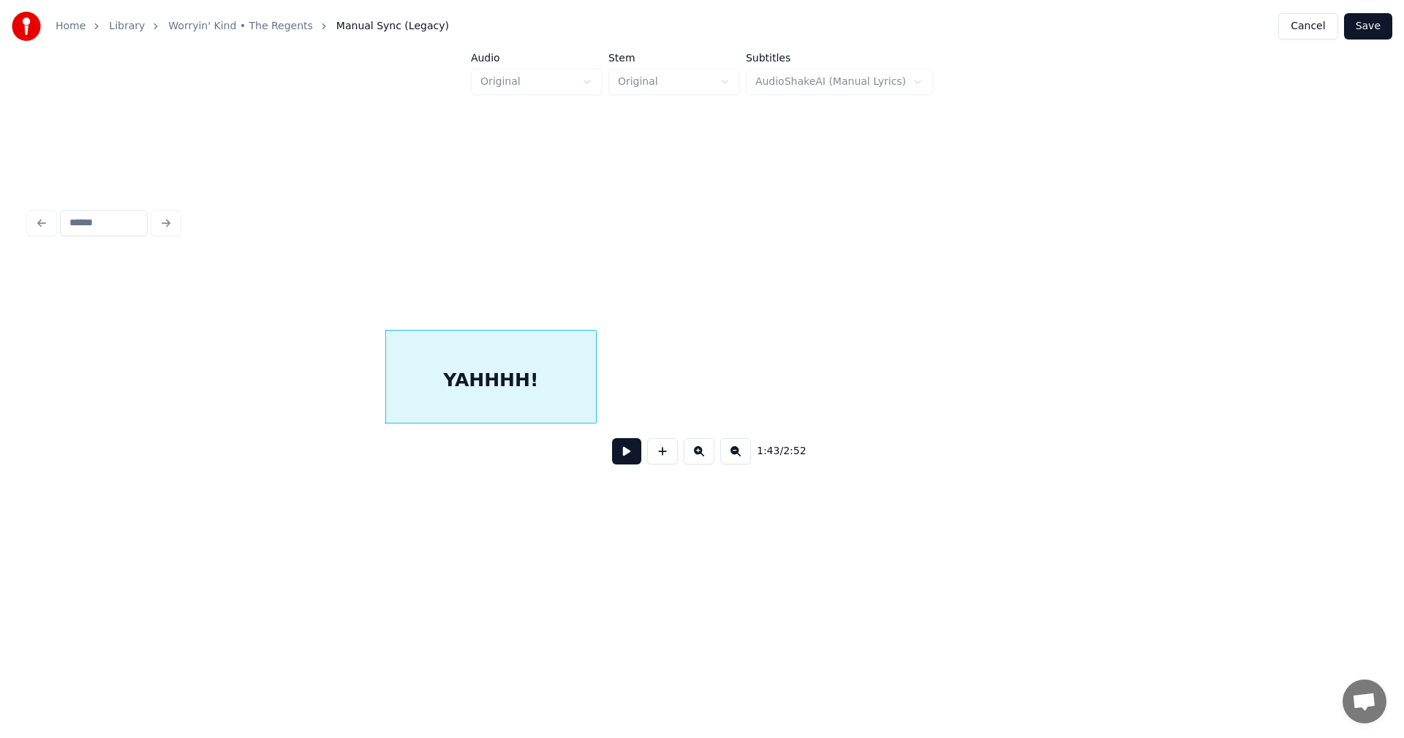
click at [595, 393] on div at bounding box center [593, 376] width 4 height 92
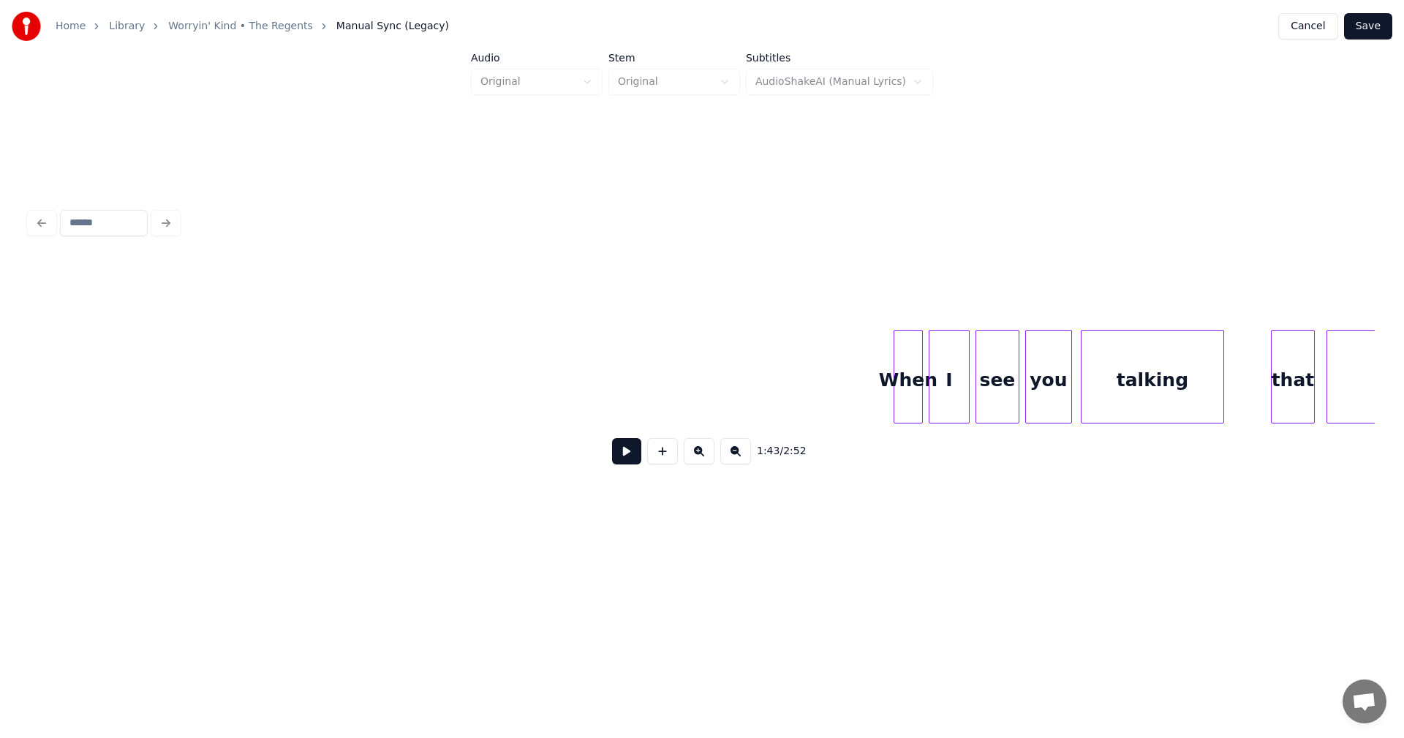
scroll to position [0, 16051]
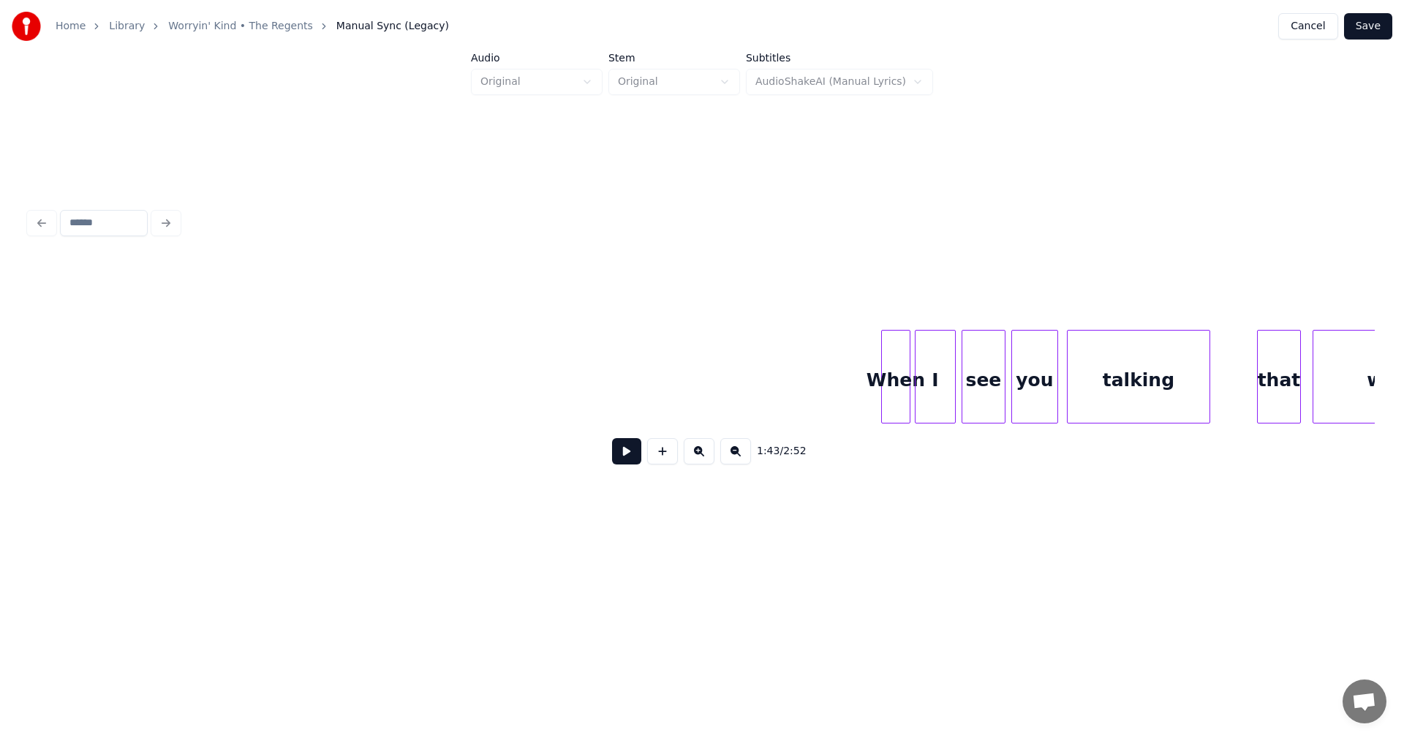
click at [893, 352] on div "When" at bounding box center [896, 379] width 28 height 99
click at [901, 393] on div "When" at bounding box center [899, 379] width 28 height 99
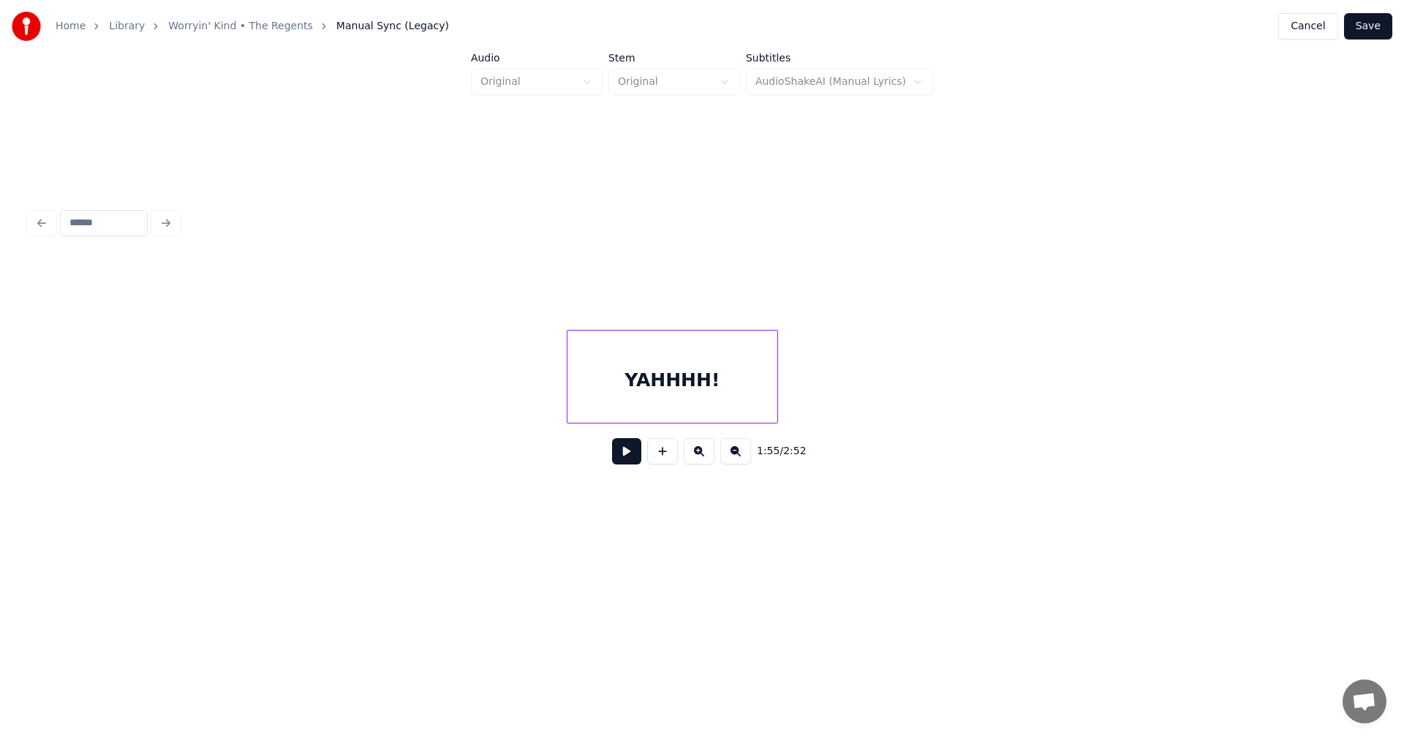
scroll to position [0, 14448]
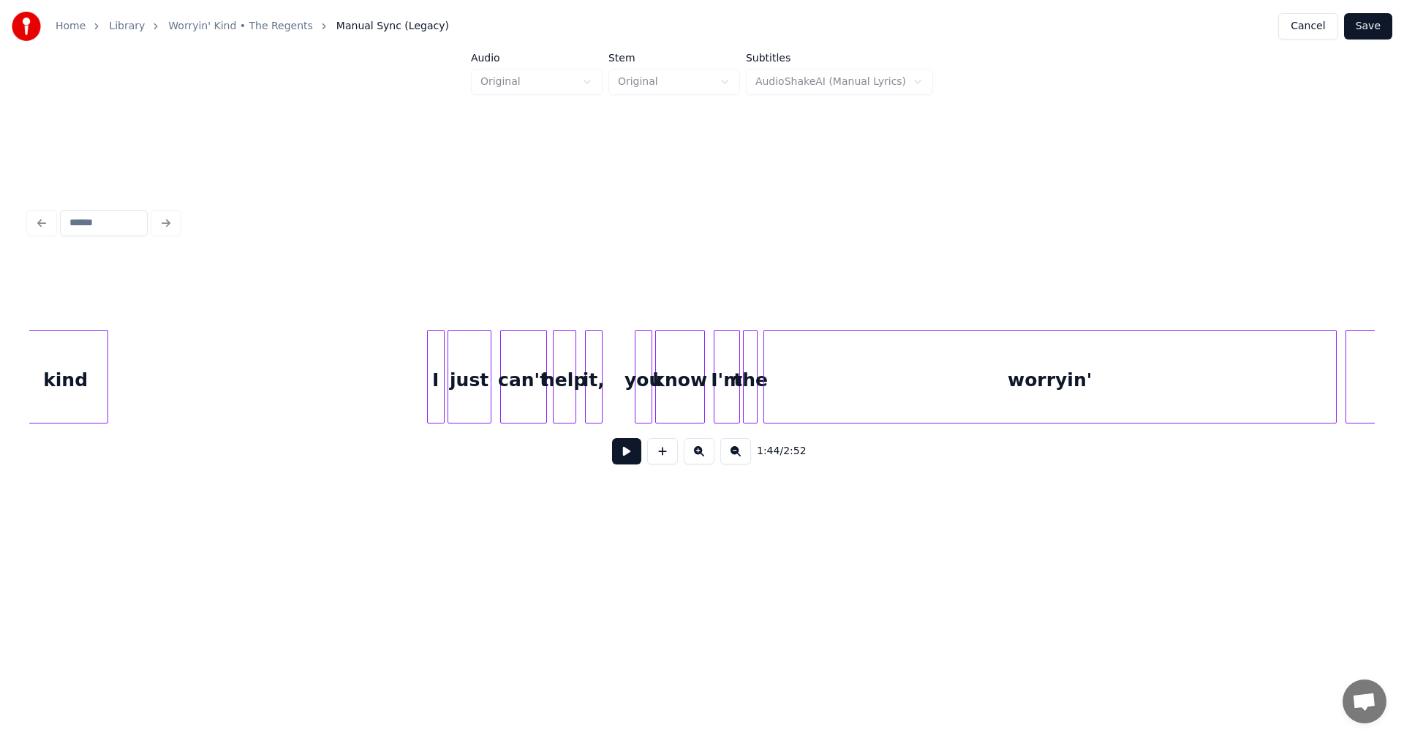
scroll to position [0, 23470]
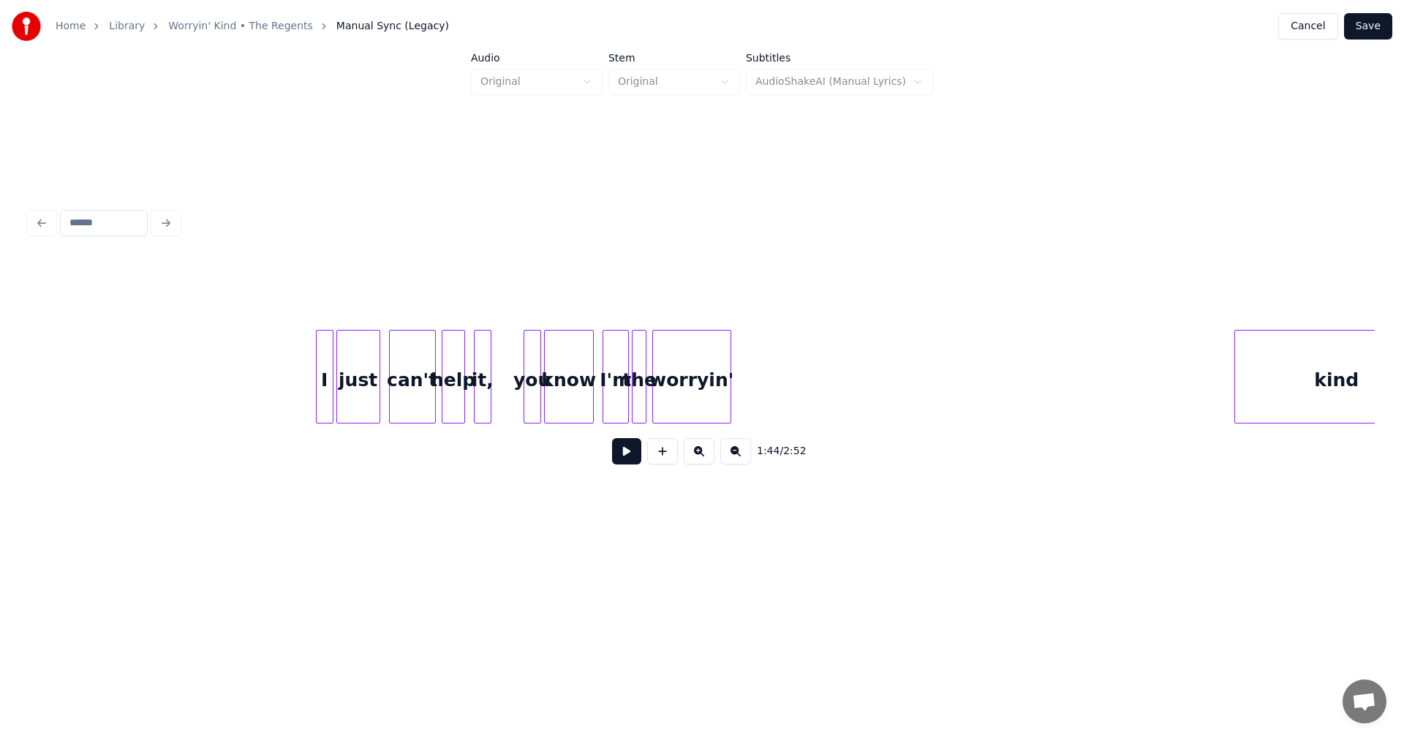
click at [730, 380] on div at bounding box center [728, 376] width 4 height 92
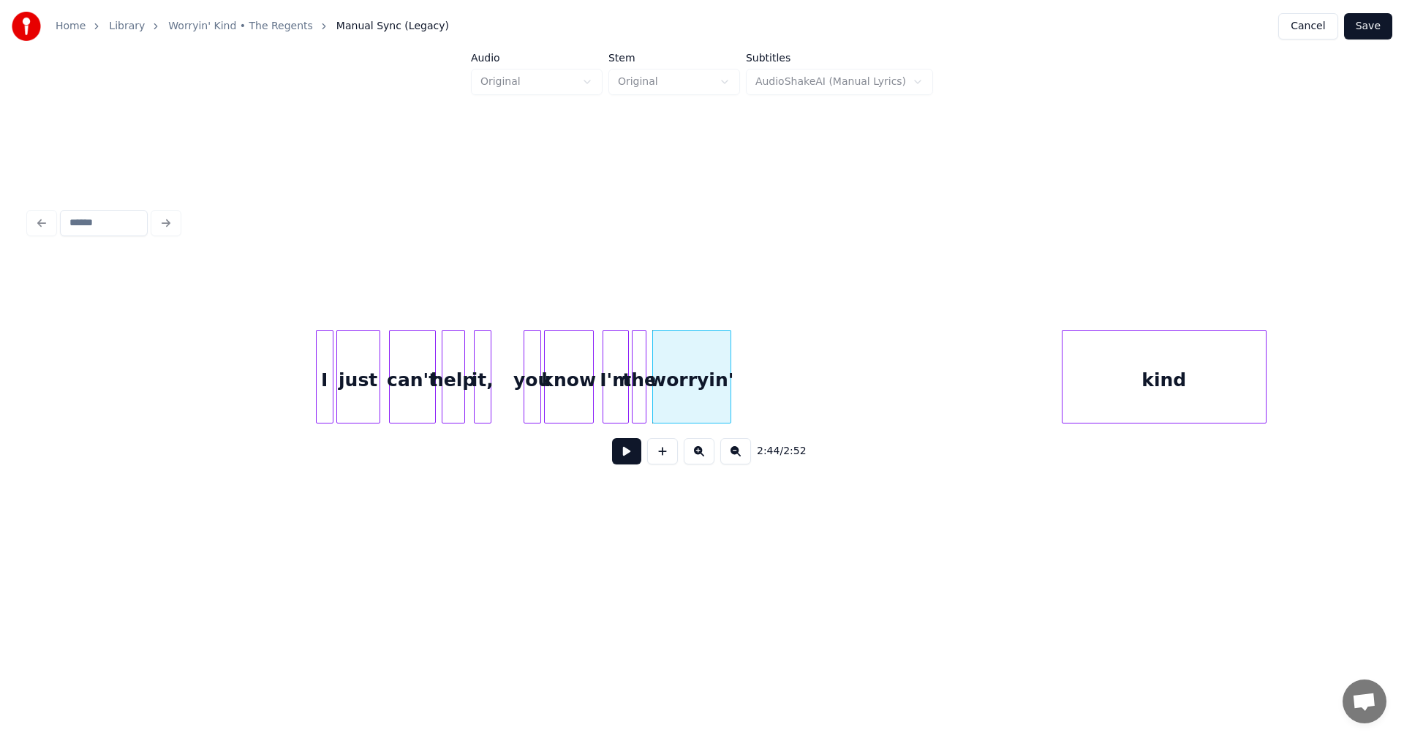
scroll to position [0, 23522]
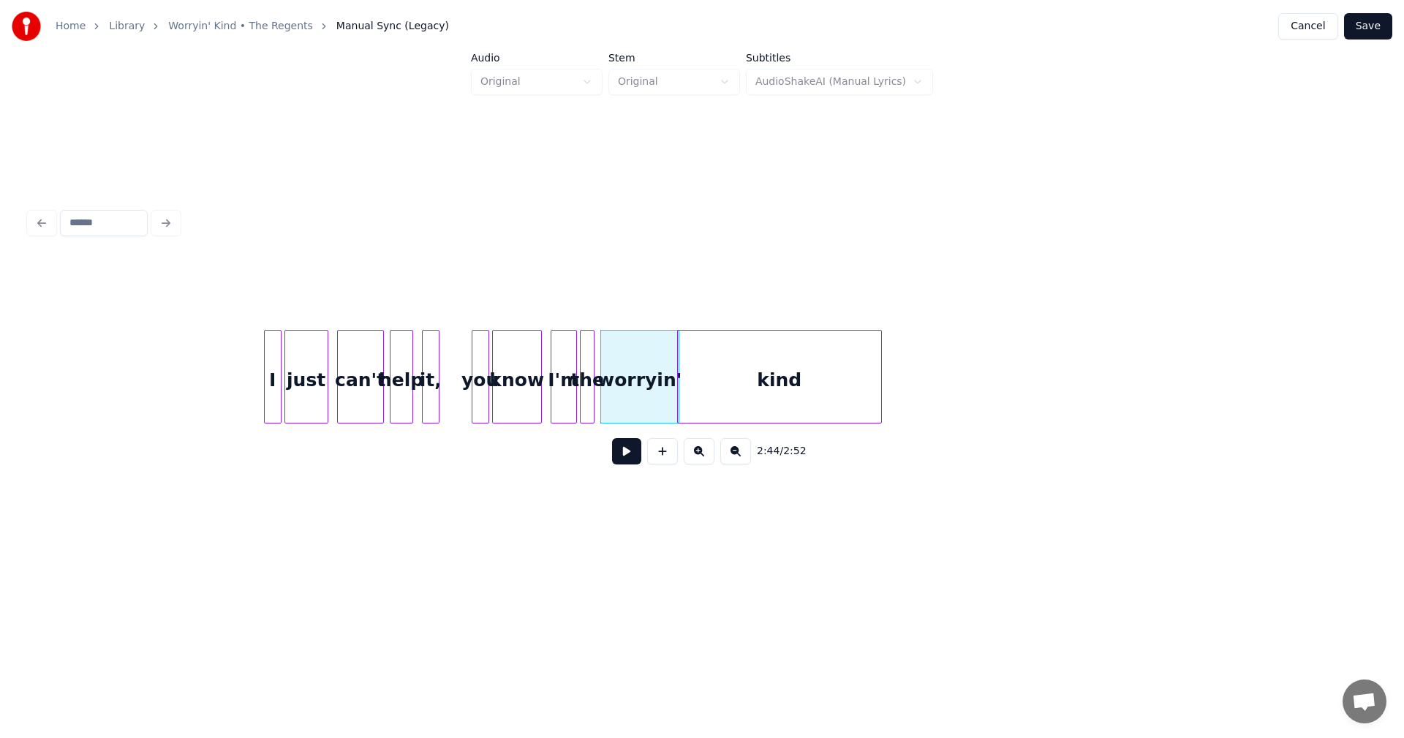
click at [764, 344] on div "kind" at bounding box center [779, 379] width 203 height 99
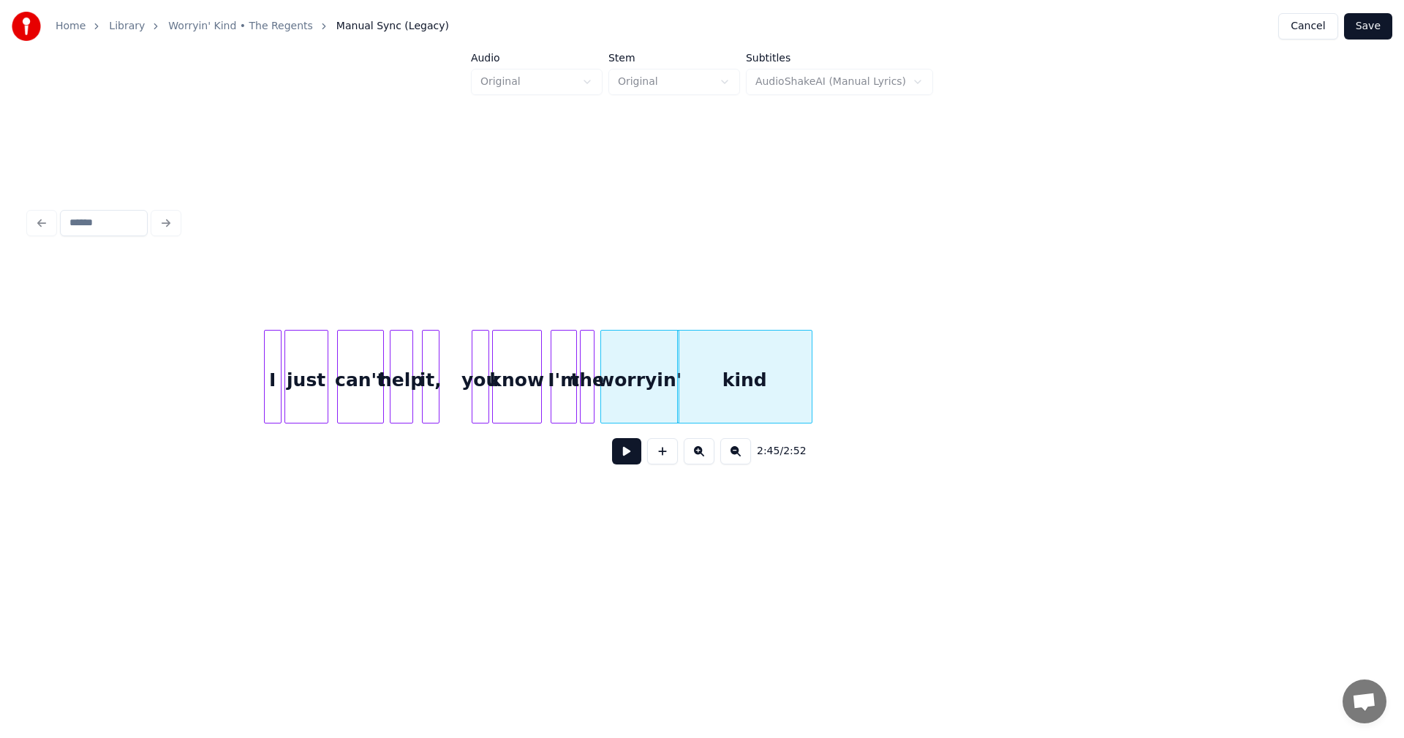
click at [810, 376] on div at bounding box center [809, 376] width 4 height 92
click at [1369, 27] on button "Save" at bounding box center [1368, 26] width 48 height 26
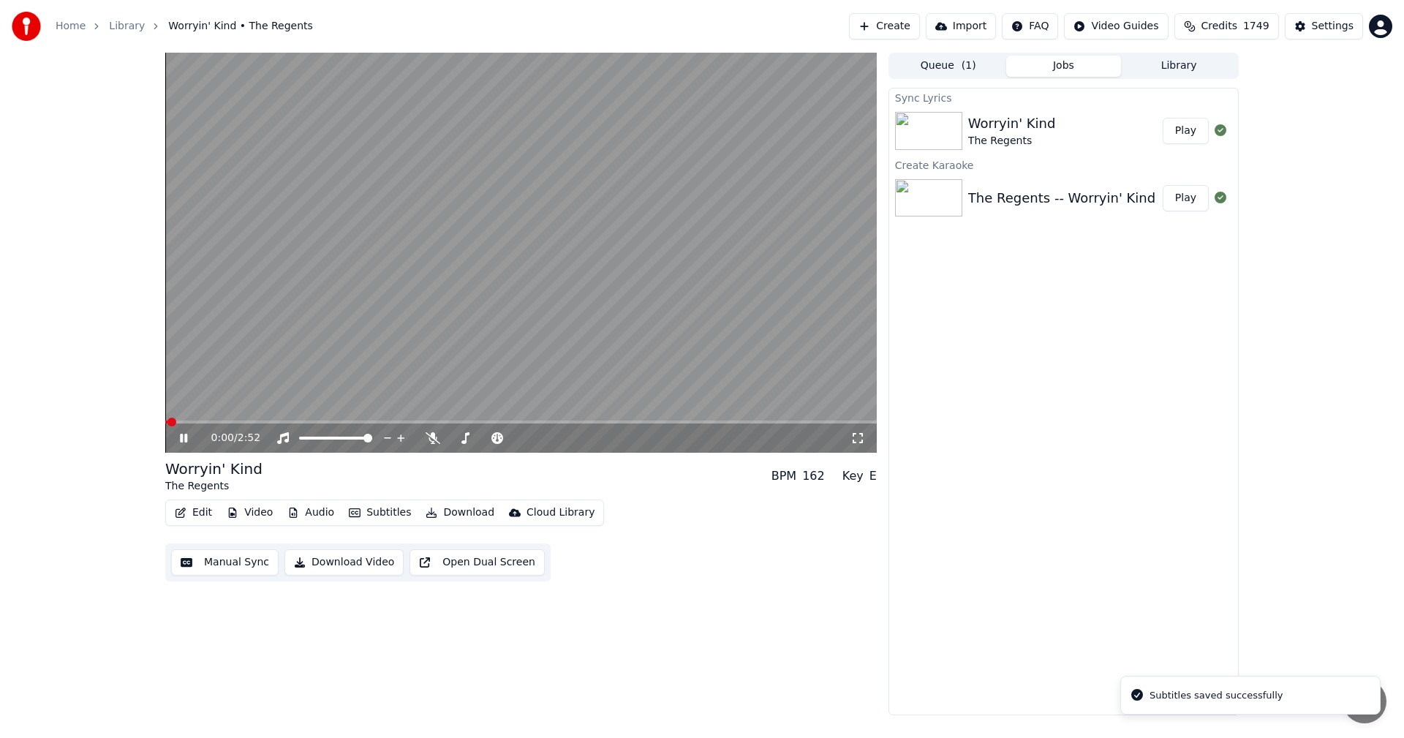
drag, startPoint x: 864, startPoint y: 437, endPoint x: 863, endPoint y: 454, distance: 16.8
click at [863, 437] on icon at bounding box center [857, 438] width 15 height 12
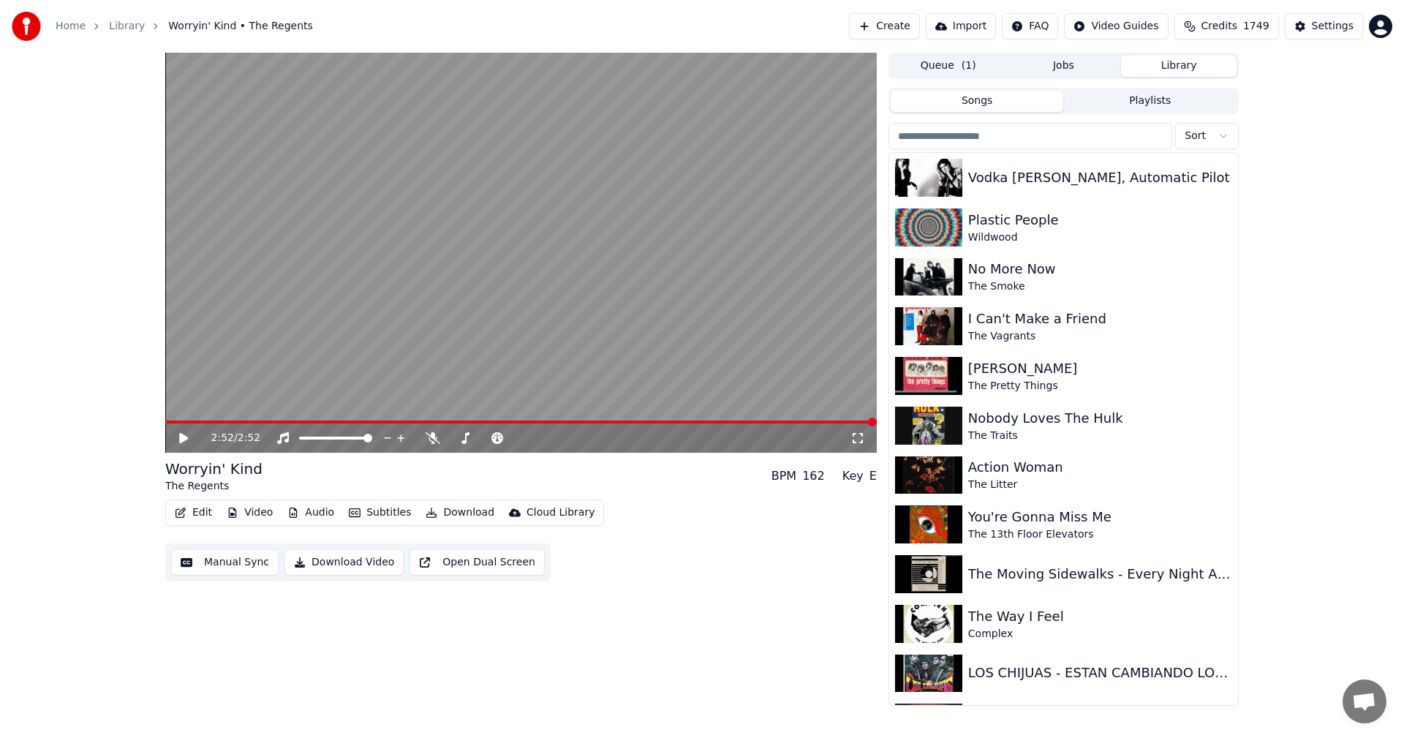
click at [1195, 70] on button "Library" at bounding box center [1179, 66] width 116 height 21
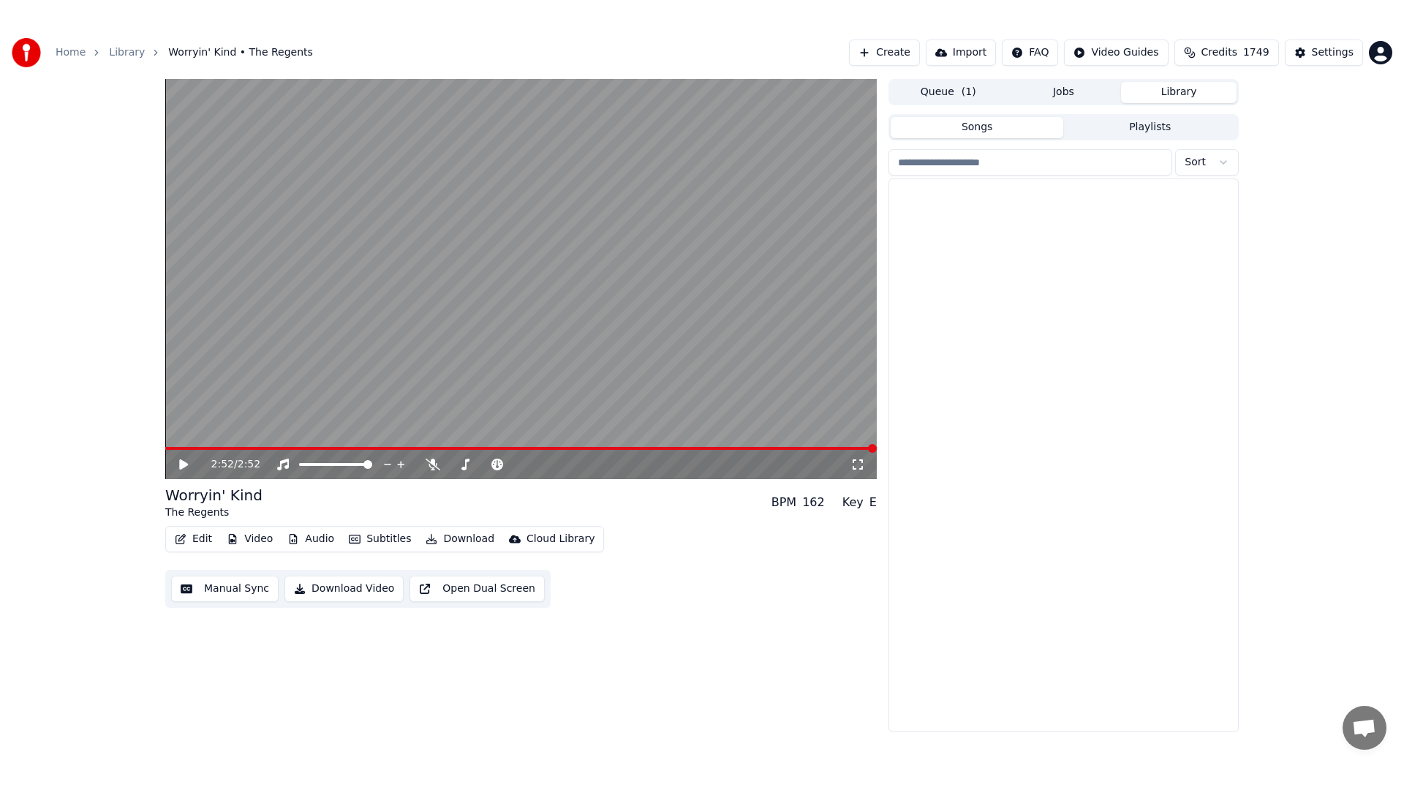
scroll to position [9637, 0]
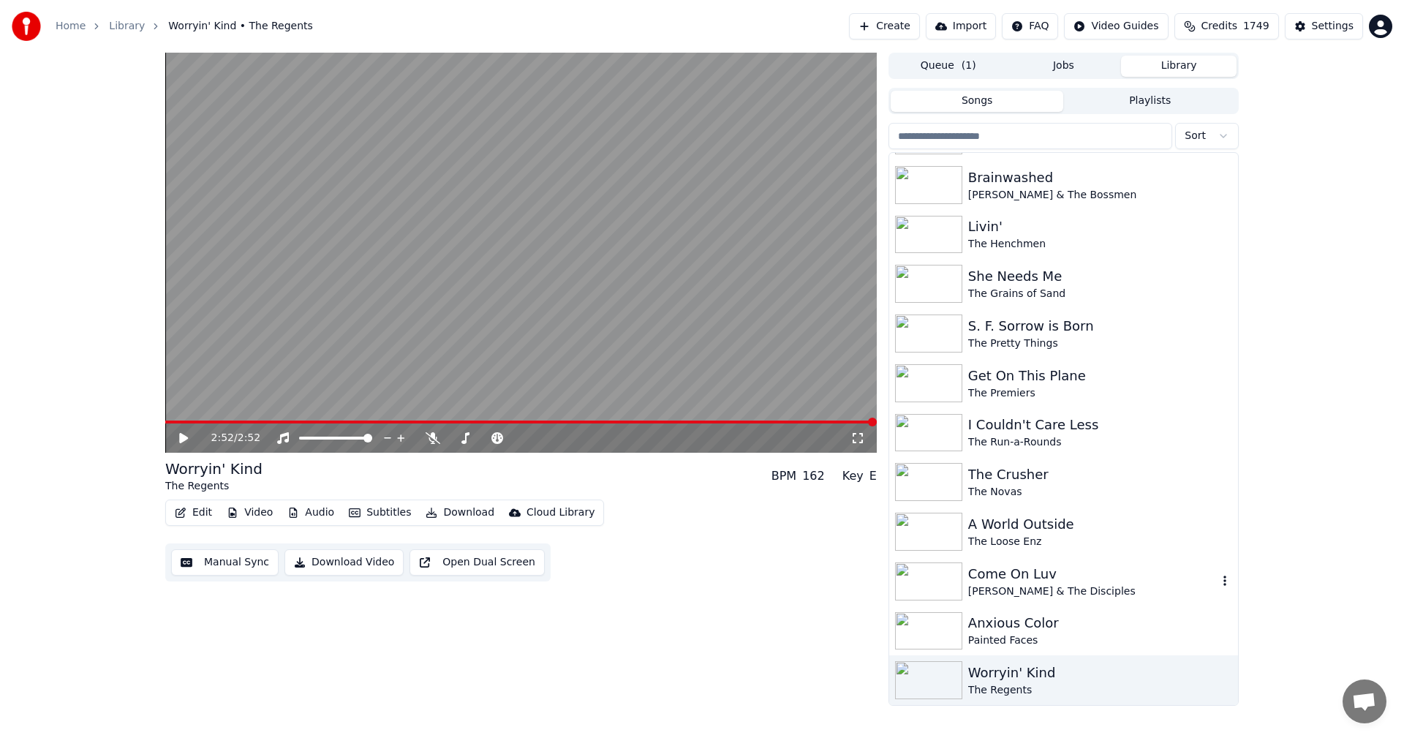
click at [1010, 587] on div "Dave Myers & The Disciples" at bounding box center [1092, 591] width 249 height 15
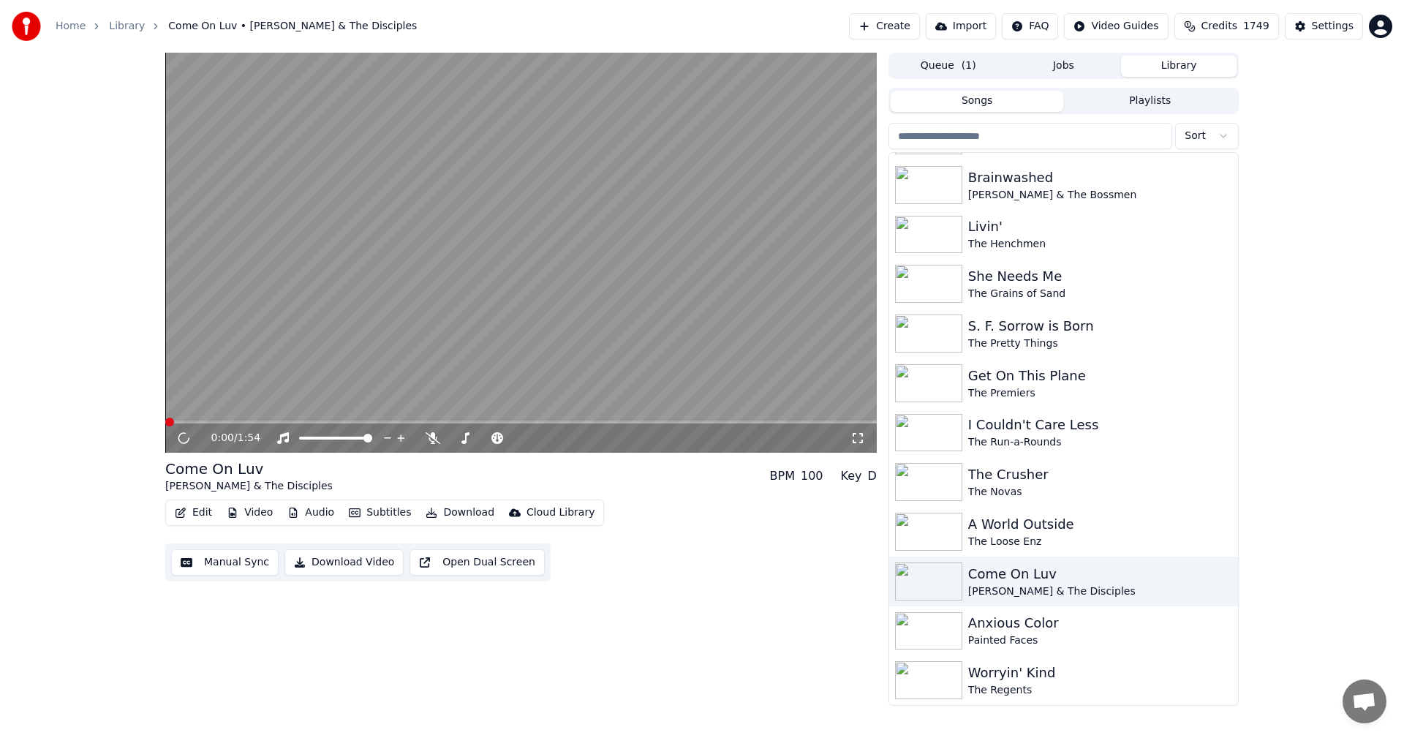
click at [852, 436] on icon at bounding box center [857, 438] width 15 height 12
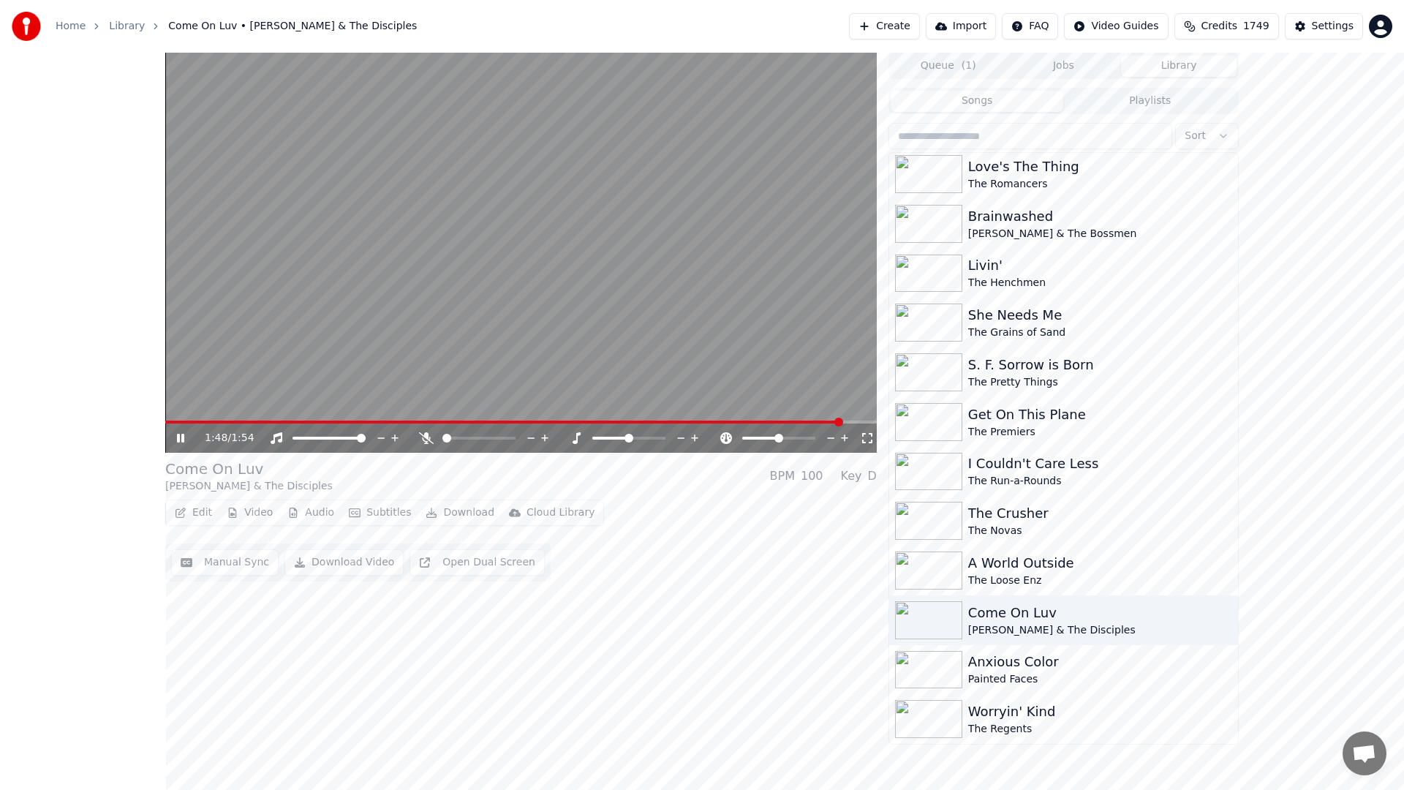
scroll to position [9637, 0]
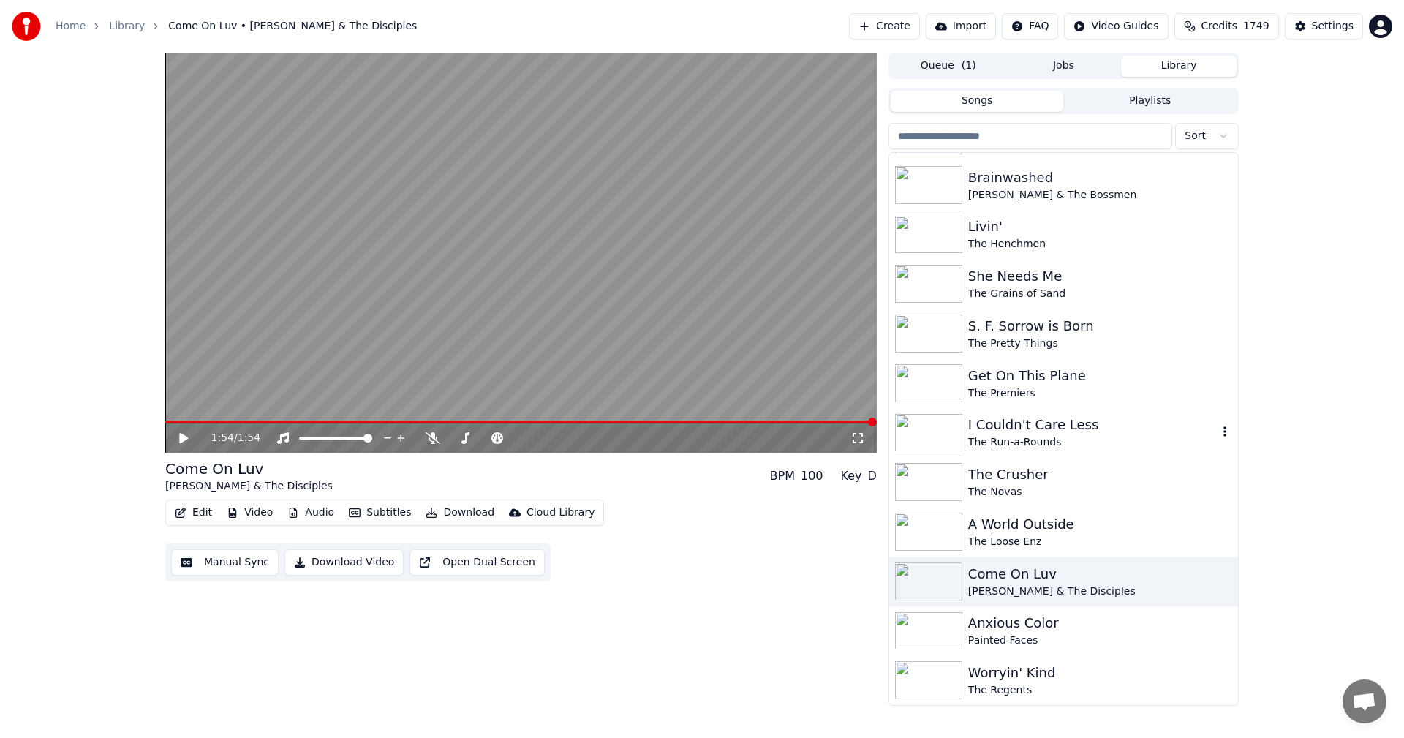
click at [1050, 436] on div "The Run-a-Rounds" at bounding box center [1092, 442] width 249 height 15
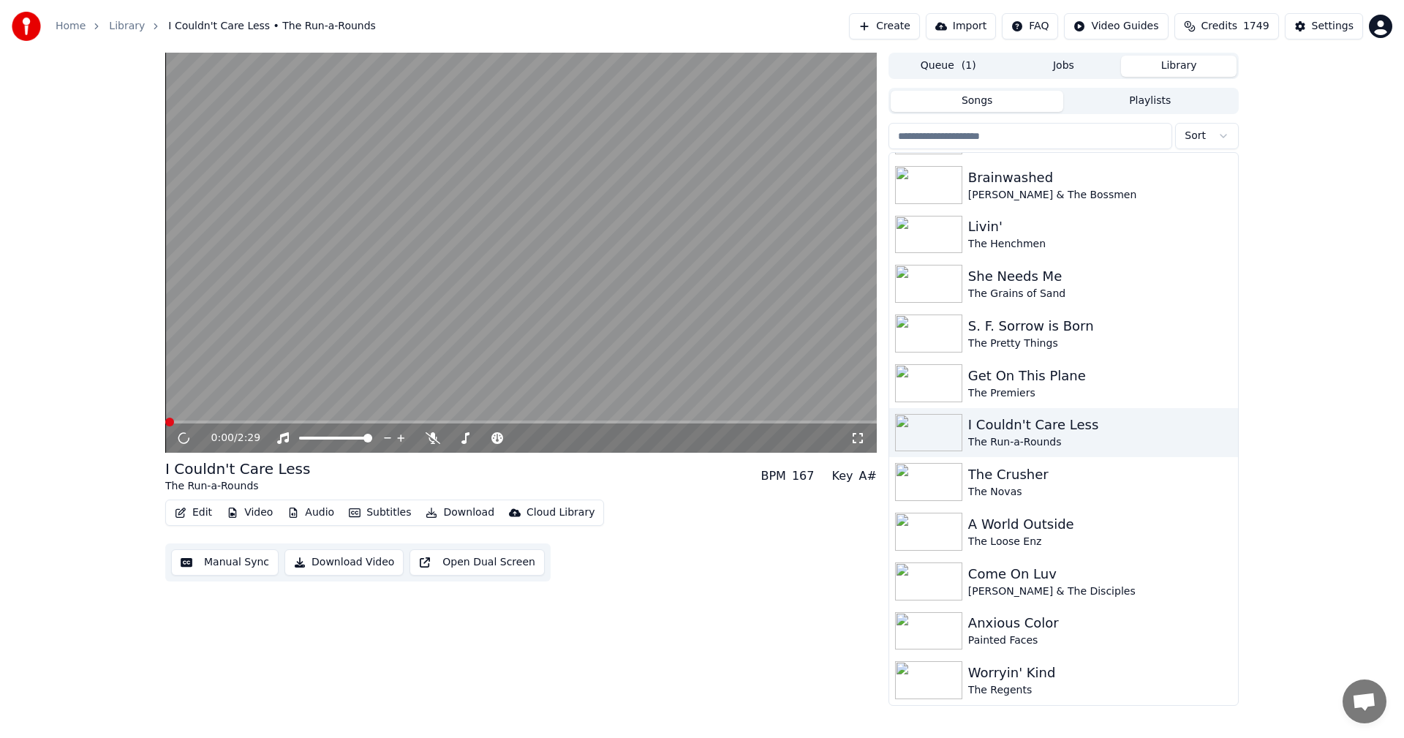
click at [856, 431] on div "0:00 / 2:29" at bounding box center [521, 438] width 700 height 15
click at [858, 441] on icon at bounding box center [857, 438] width 15 height 12
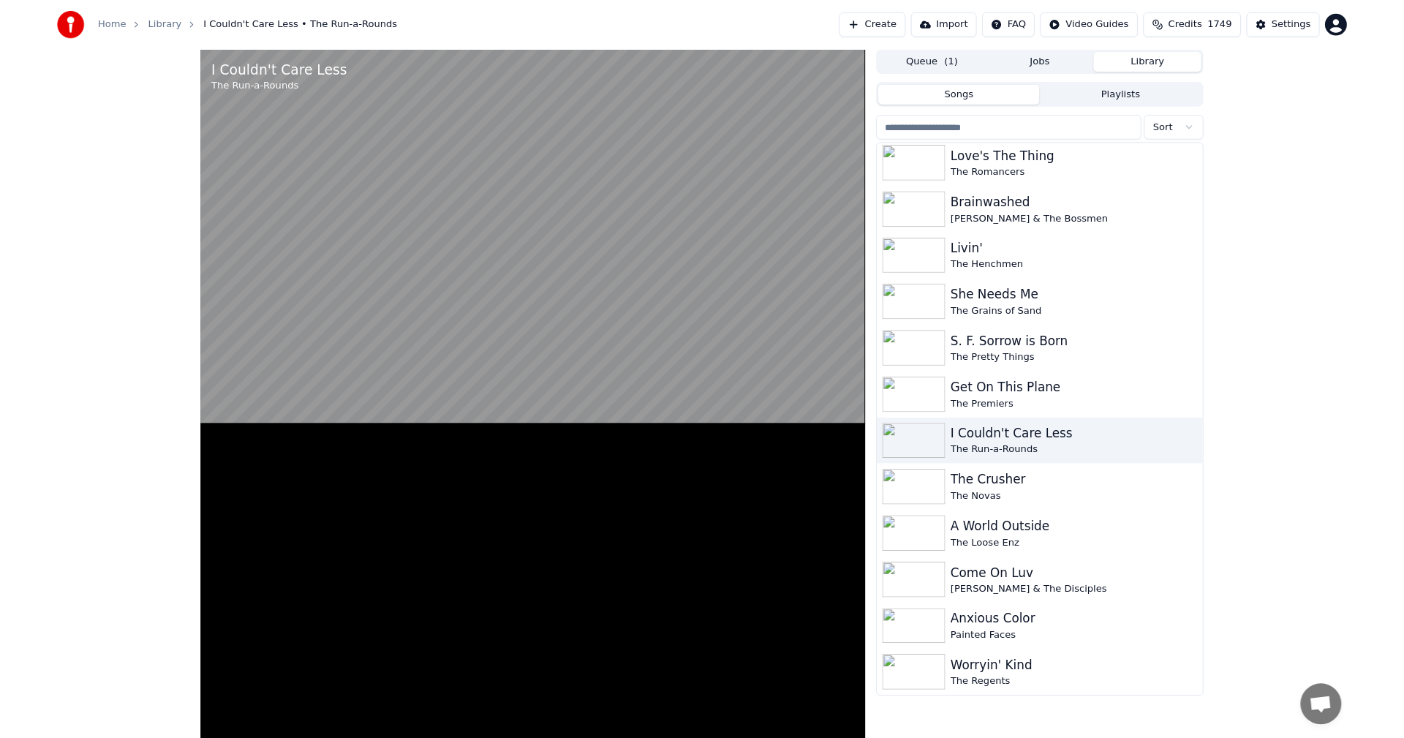
scroll to position [9598, 0]
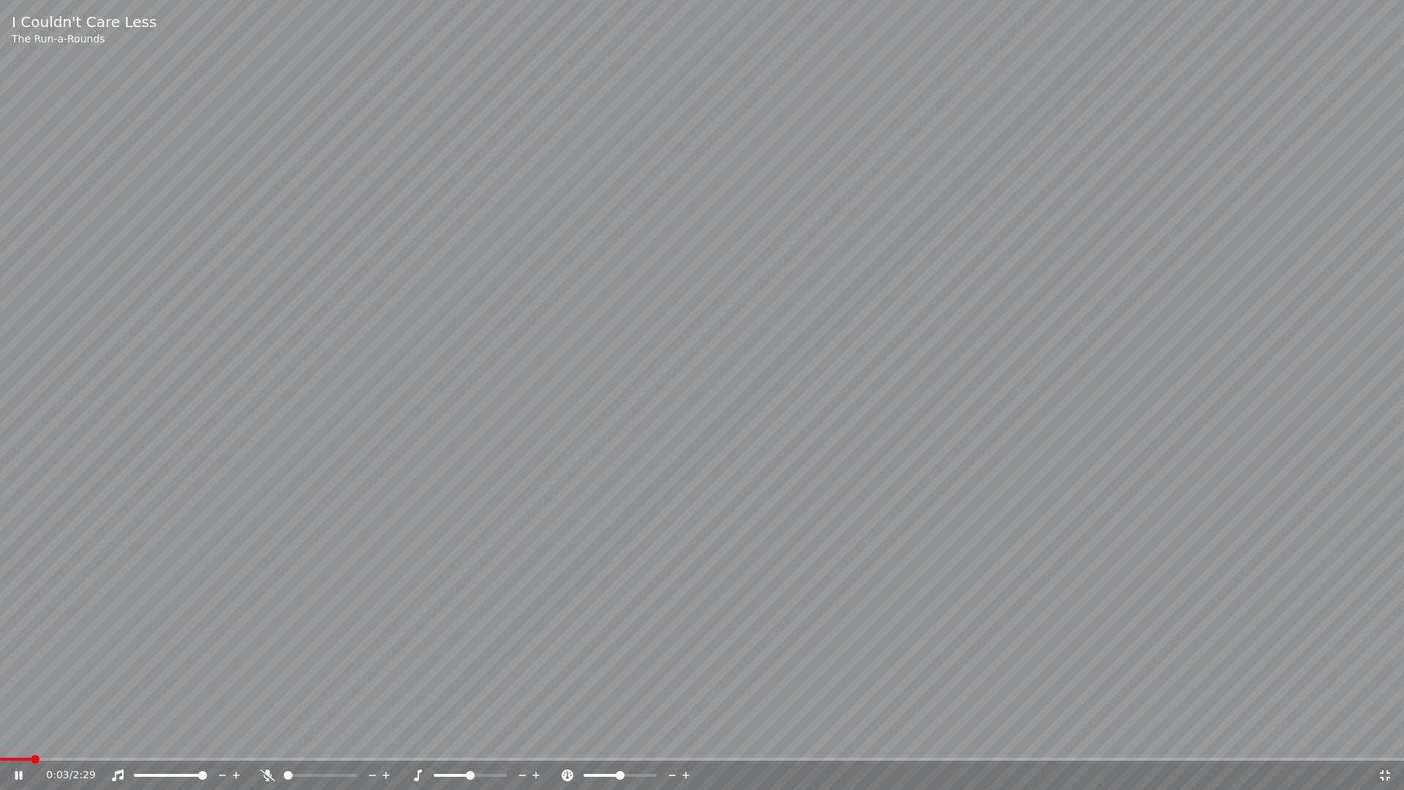
click at [13, 737] on icon at bounding box center [29, 775] width 34 height 12
click at [0, 737] on span at bounding box center [4, 758] width 9 height 9
click at [18, 737] on icon at bounding box center [19, 775] width 9 height 10
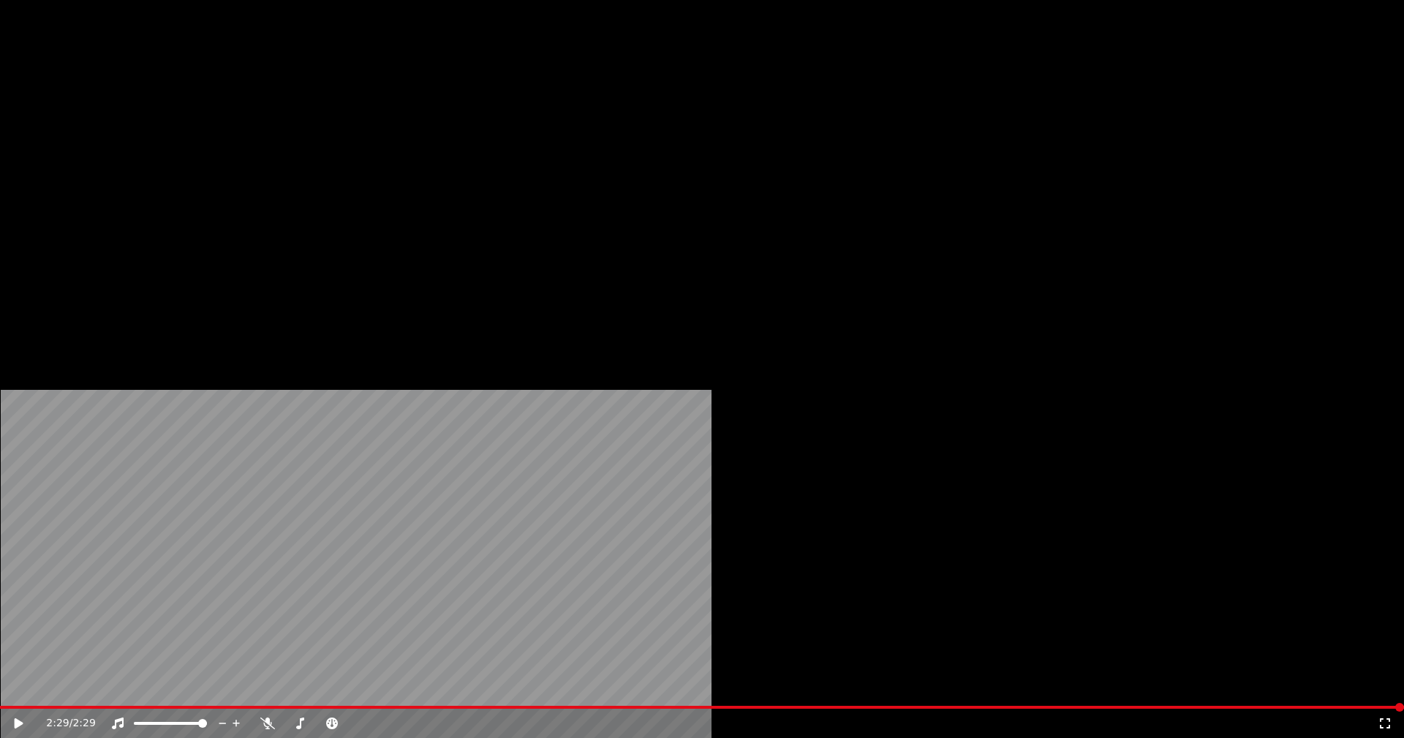
scroll to position [8979, 0]
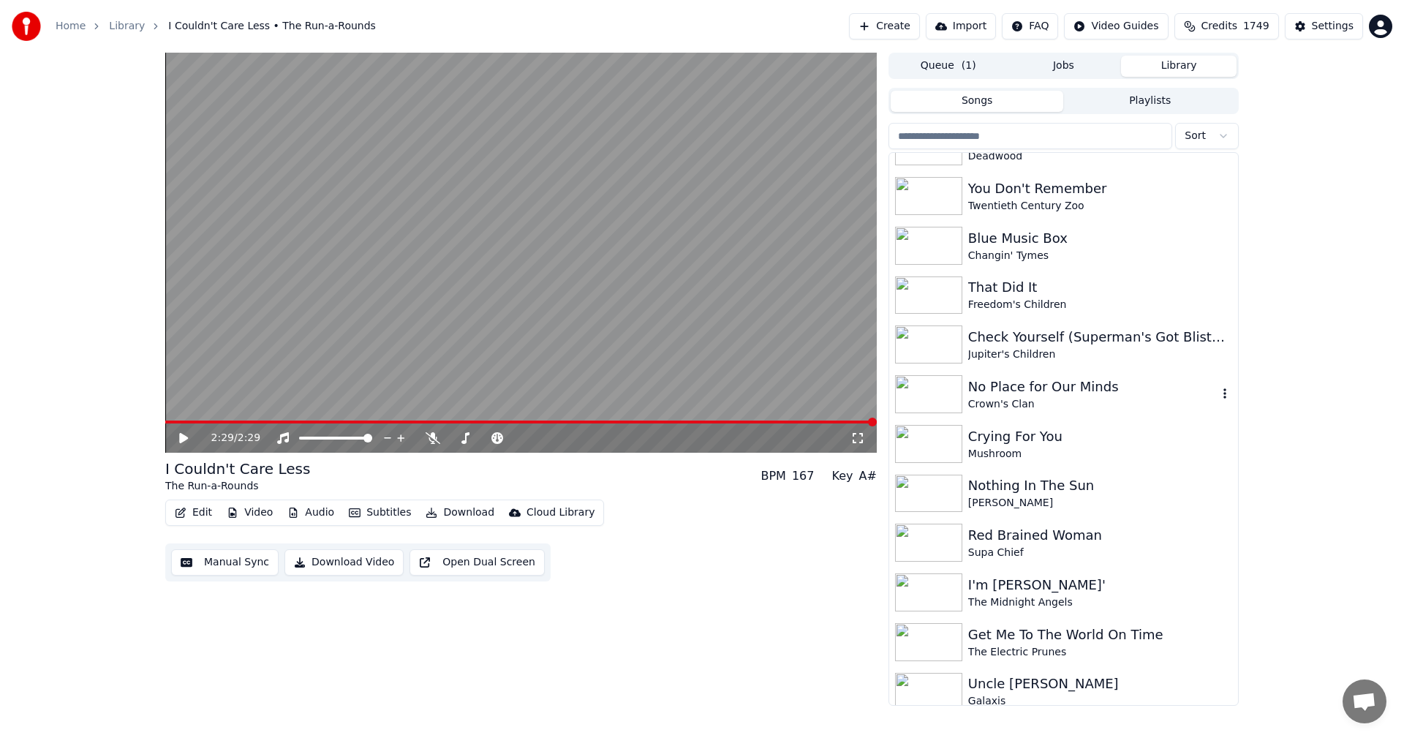
click at [1049, 391] on div "No Place for Our Minds" at bounding box center [1092, 387] width 249 height 20
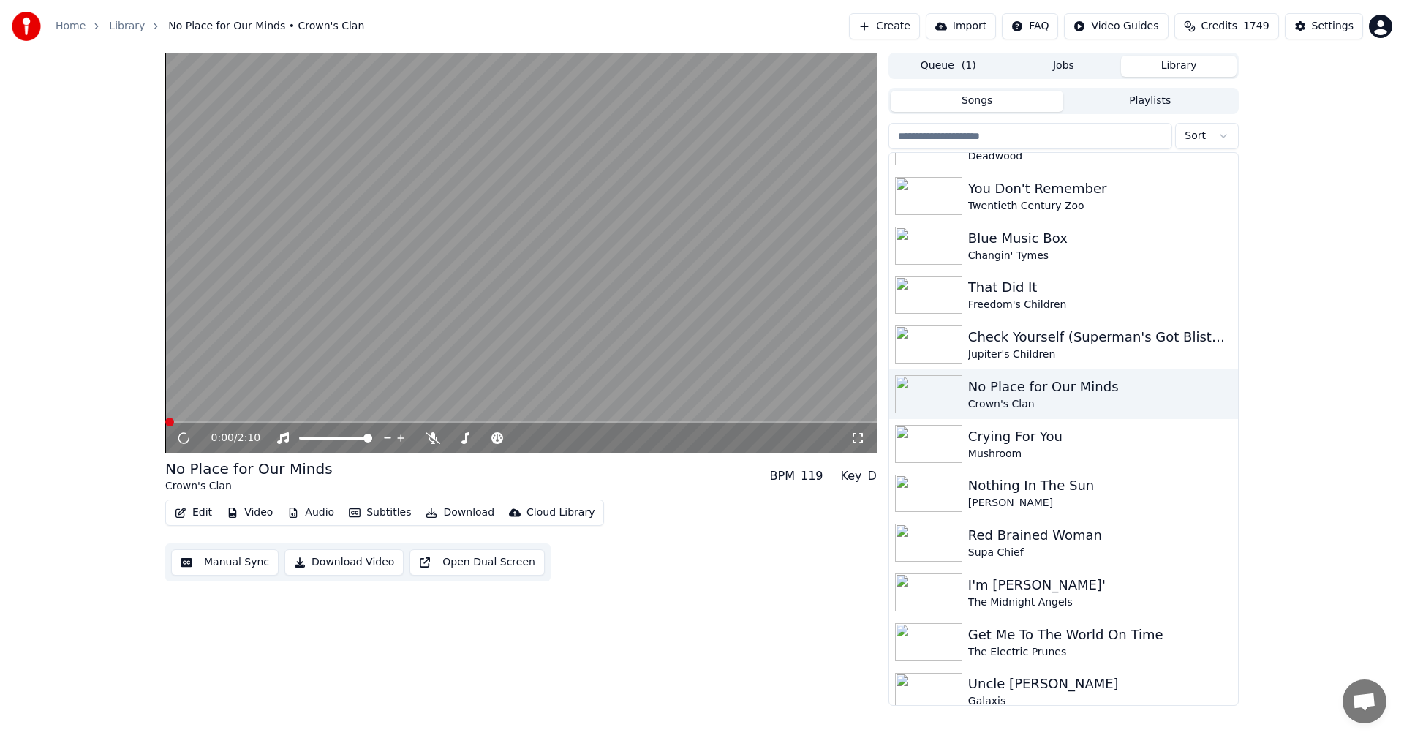
click at [863, 438] on icon at bounding box center [857, 438] width 15 height 12
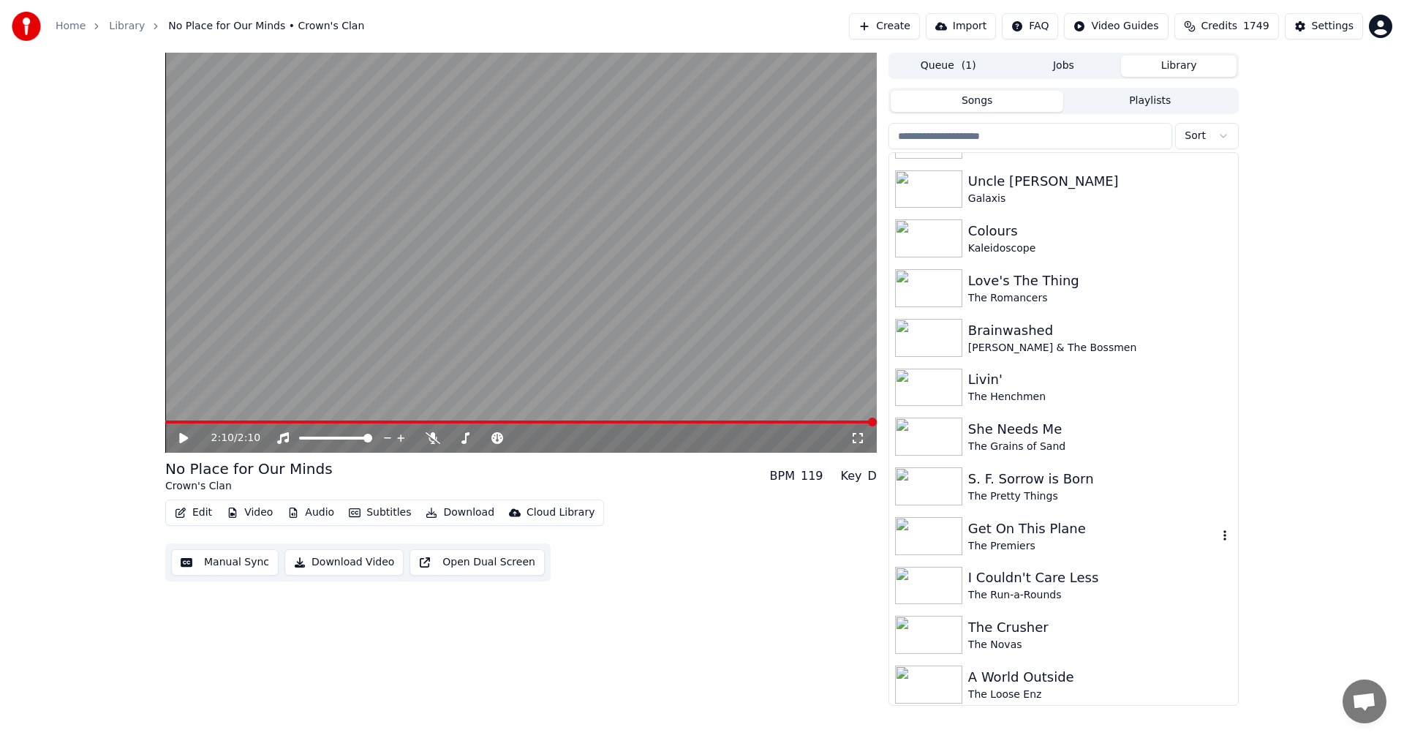
scroll to position [9491, 0]
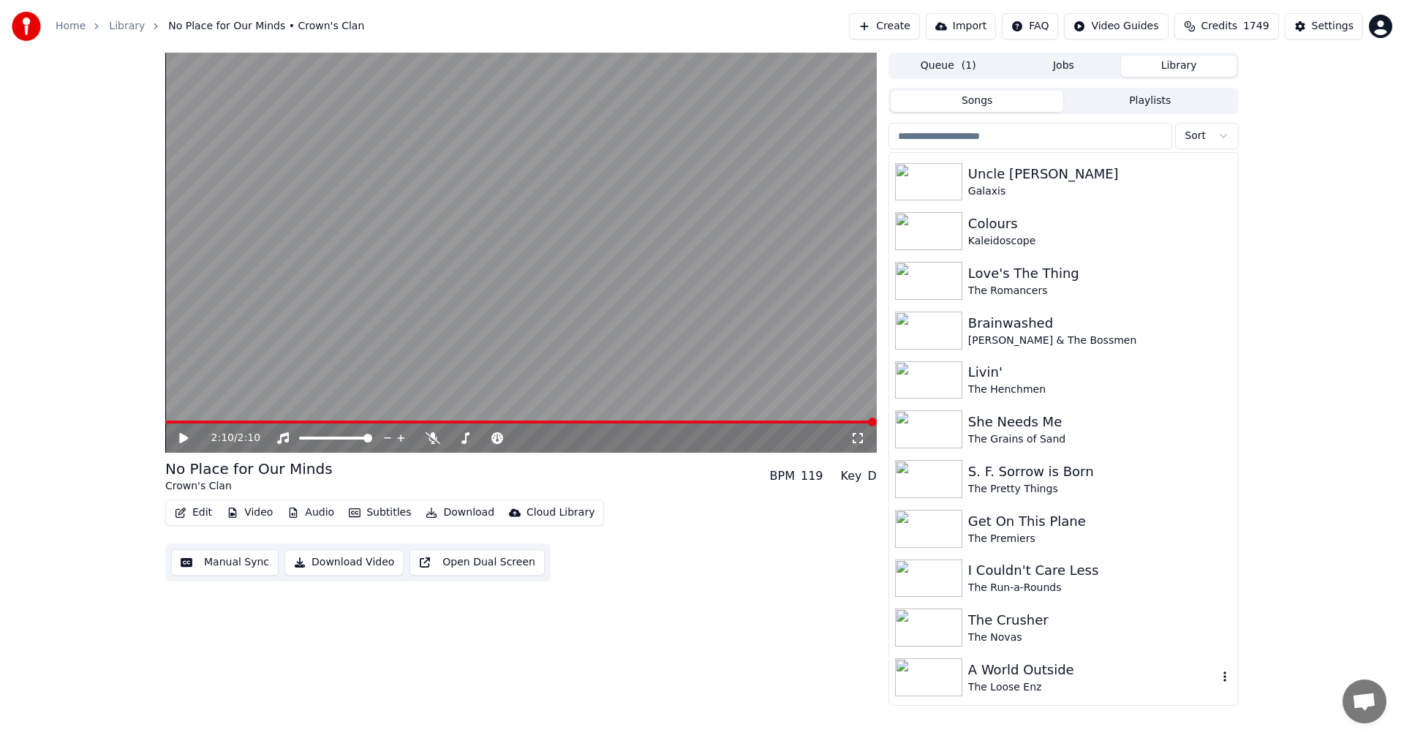
click at [1024, 672] on div "A World Outside" at bounding box center [1092, 669] width 249 height 20
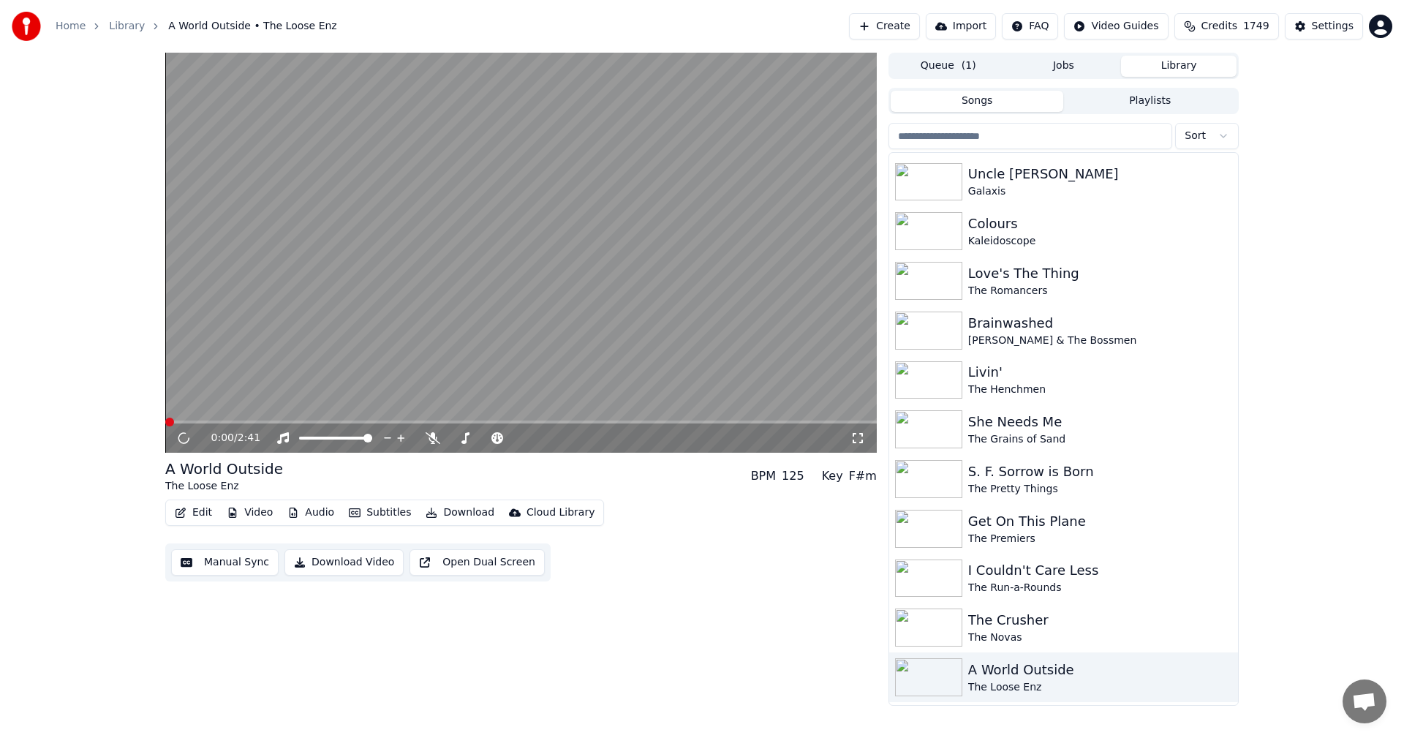
click at [862, 436] on icon at bounding box center [857, 438] width 10 height 10
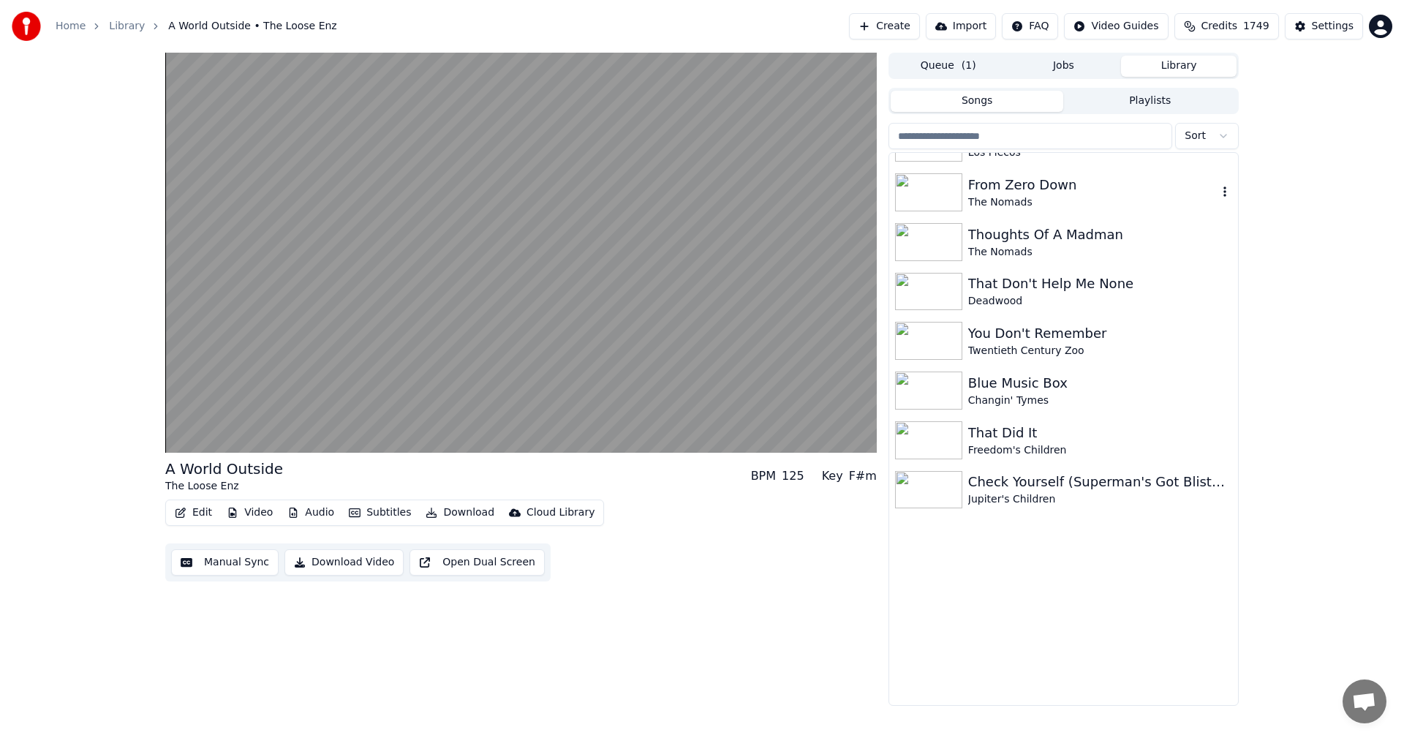
scroll to position [8467, 0]
